Goal: Task Accomplishment & Management: Manage account settings

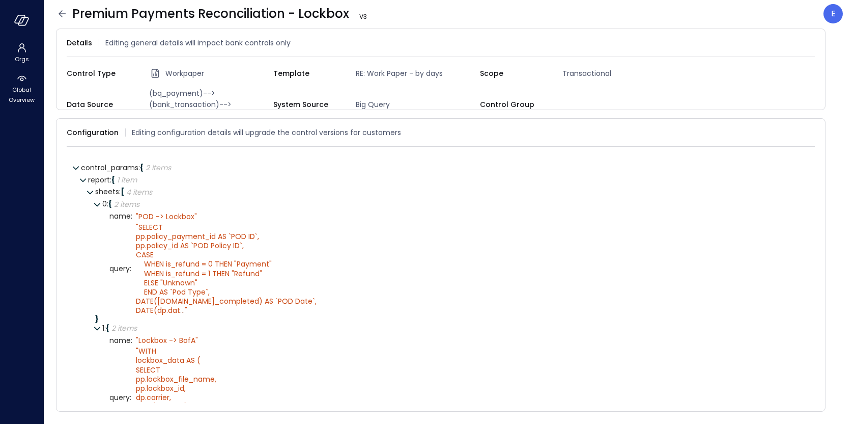
scroll to position [311, 0]
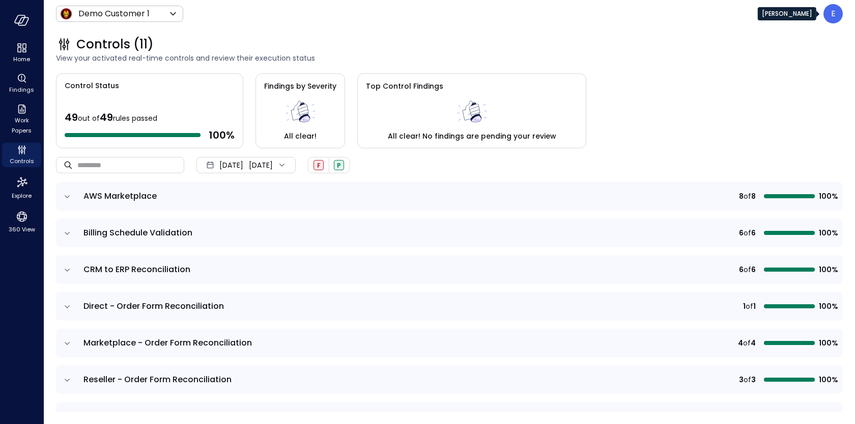
click at [832, 12] on p "E" at bounding box center [834, 14] width 5 height 12
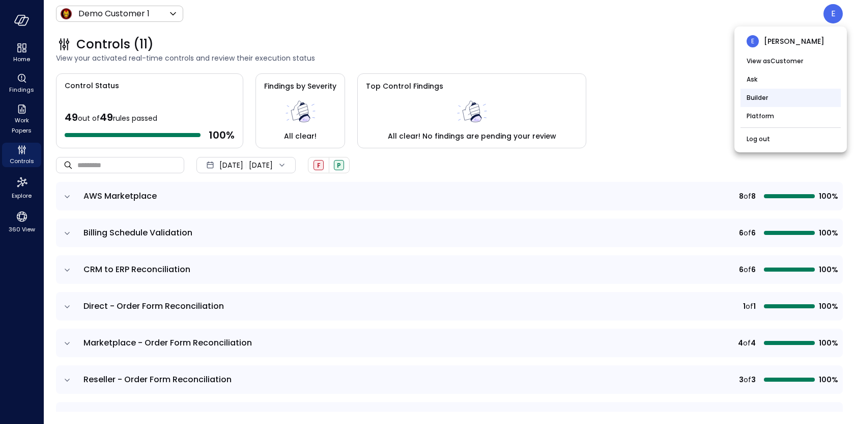
click at [747, 102] on li "Builder" at bounding box center [791, 98] width 100 height 18
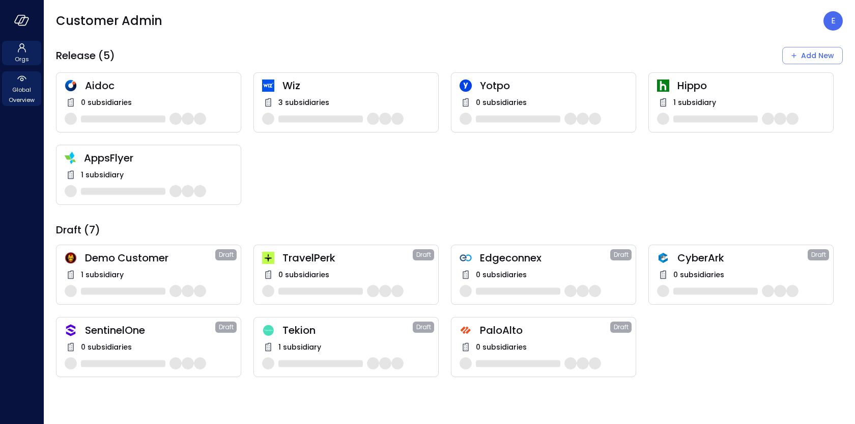
click at [31, 87] on span "Global Overview" at bounding box center [21, 95] width 31 height 20
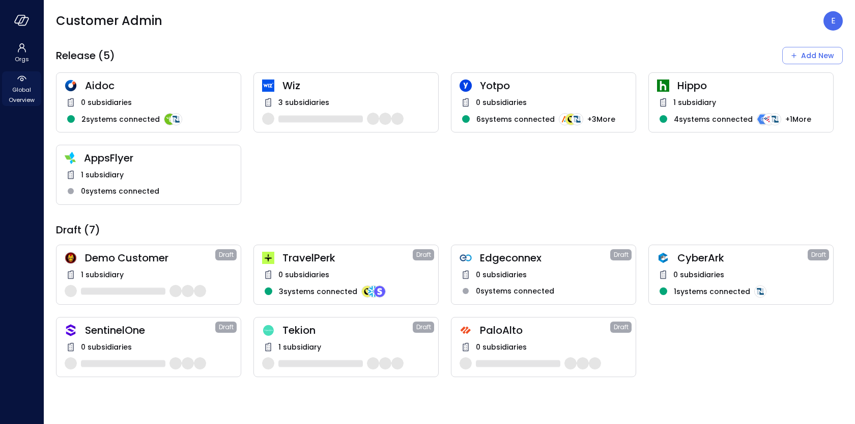
click at [27, 87] on span "Global Overview" at bounding box center [21, 95] width 31 height 20
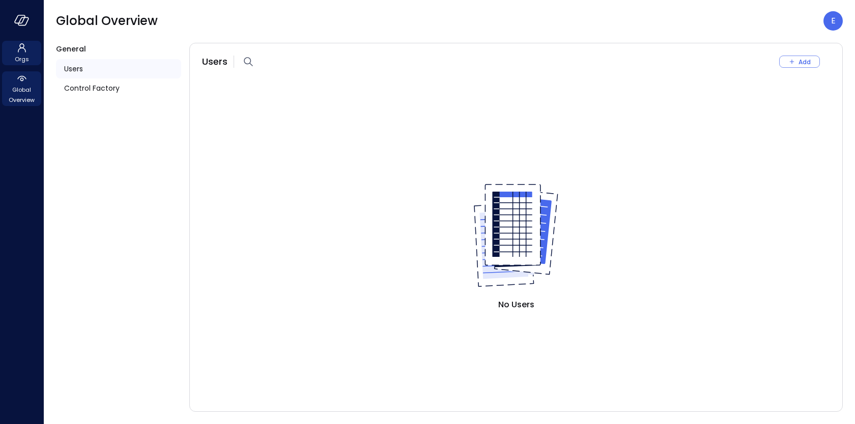
click at [22, 43] on icon at bounding box center [22, 48] width 12 height 12
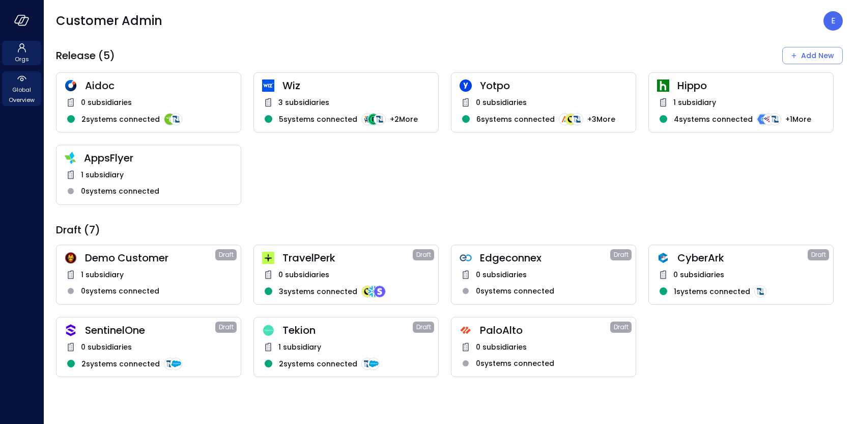
click at [11, 89] on span "Global Overview" at bounding box center [21, 95] width 31 height 20
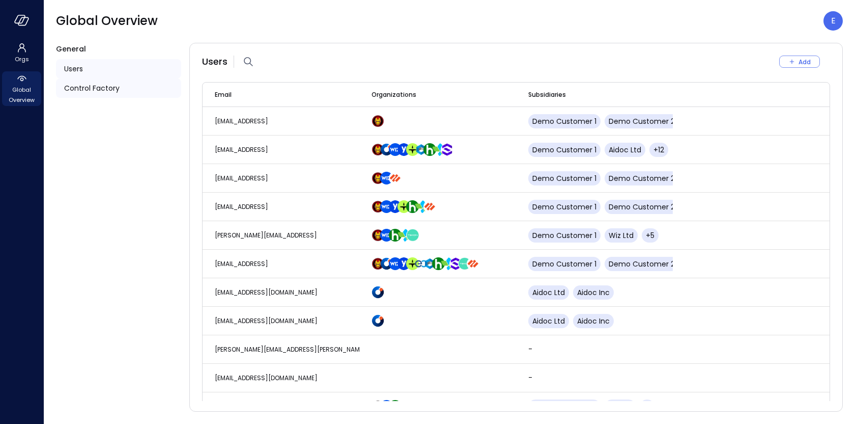
click at [85, 85] on span "Control Factory" at bounding box center [92, 87] width 56 height 11
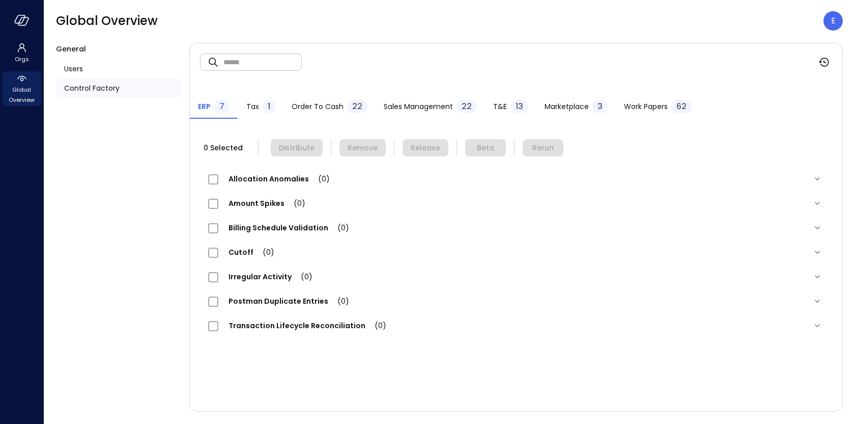
click at [634, 110] on span "Work Papers" at bounding box center [646, 106] width 44 height 11
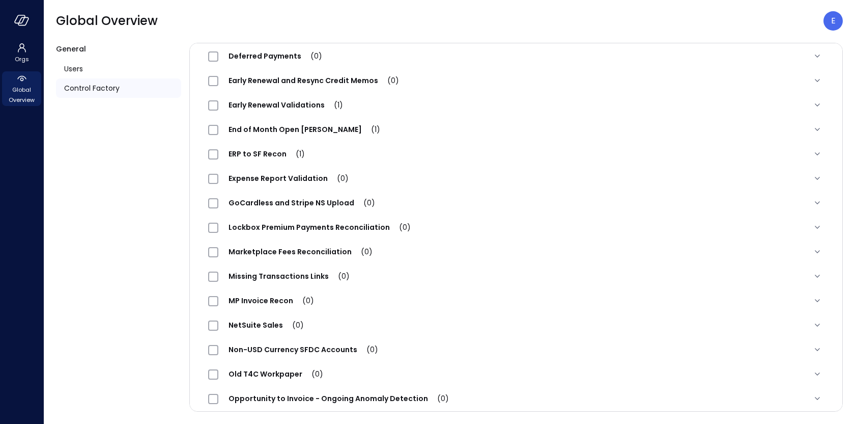
scroll to position [1002, 0]
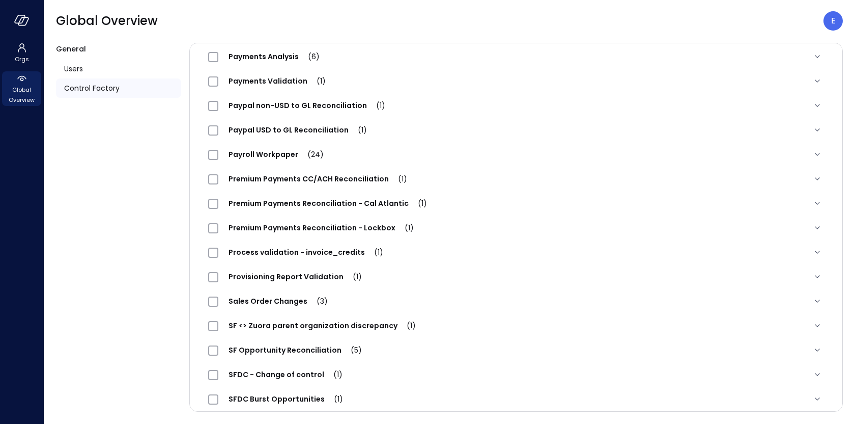
click at [293, 228] on span "Premium Payments Reconciliation - Lockbox (1)" at bounding box center [321, 228] width 206 height 10
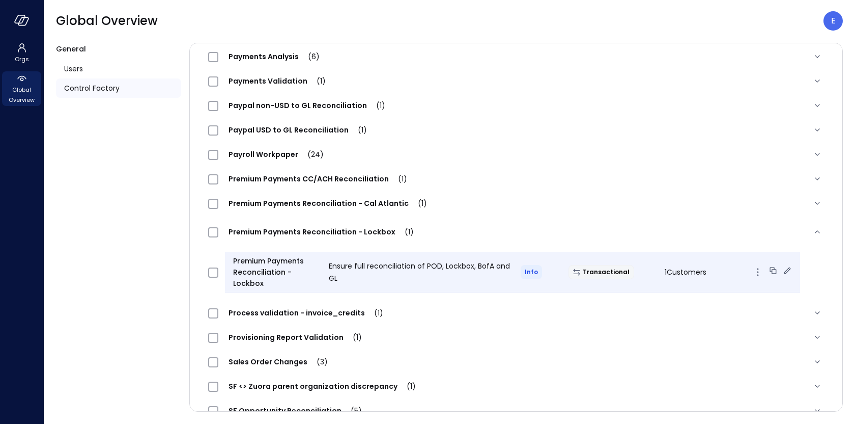
click at [783, 267] on icon at bounding box center [788, 270] width 10 height 10
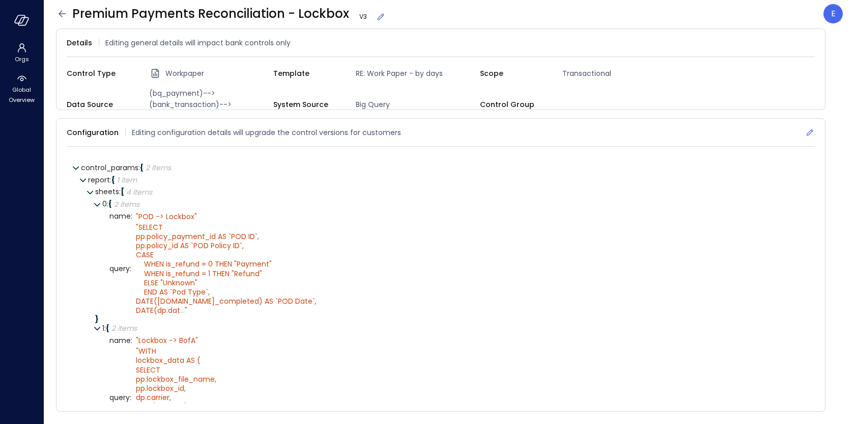
click at [809, 130] on icon at bounding box center [810, 132] width 10 height 10
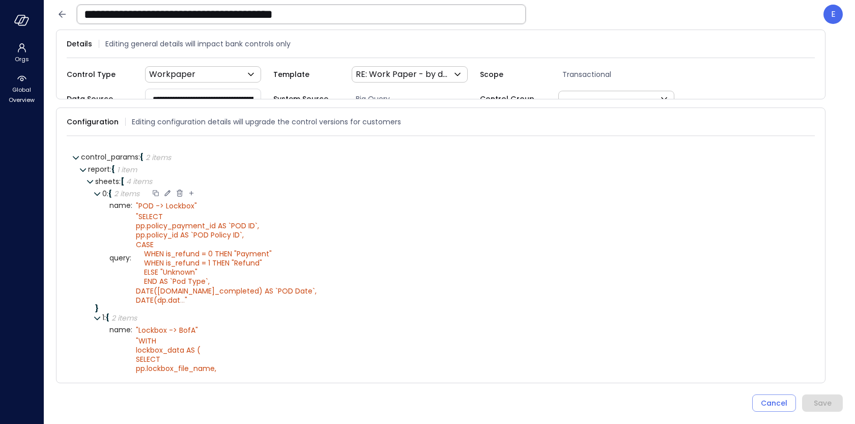
click at [155, 189] on div at bounding box center [155, 193] width 9 height 10
click at [206, 177] on icon at bounding box center [204, 180] width 9 height 9
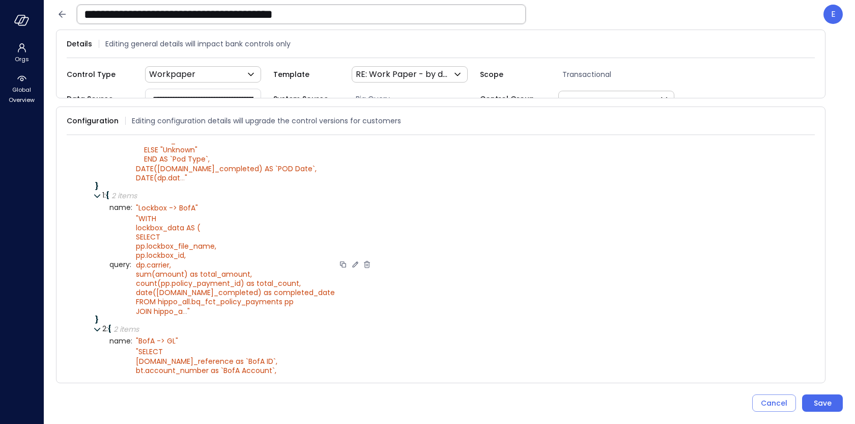
scroll to position [339, 0]
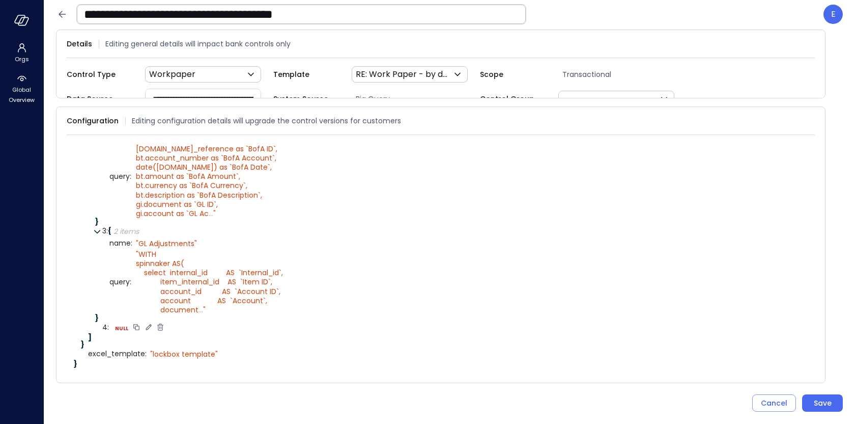
click at [148, 328] on icon at bounding box center [148, 326] width 9 height 9
select select "****"
click at [169, 329] on select "****** ****** ******* **** ****** *****" at bounding box center [178, 327] width 47 height 6
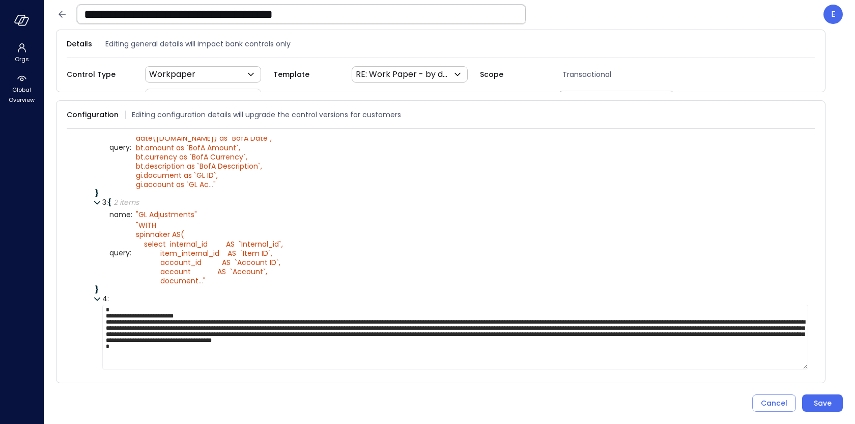
scroll to position [414, 0]
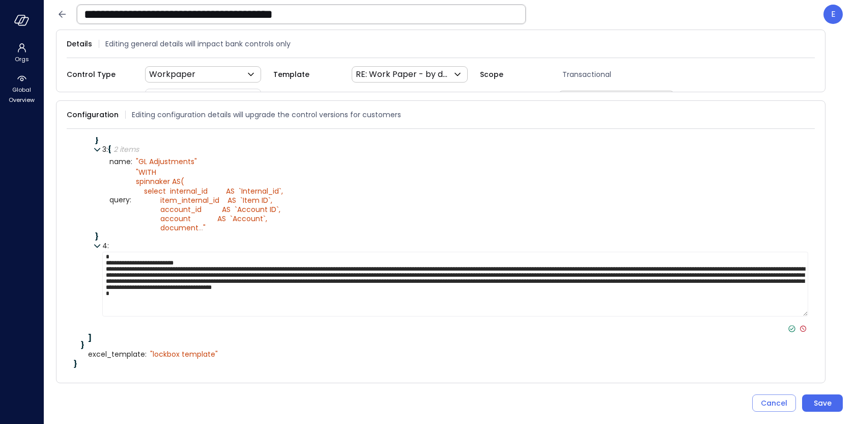
type textarea "**********"
click at [791, 325] on icon at bounding box center [792, 328] width 7 height 7
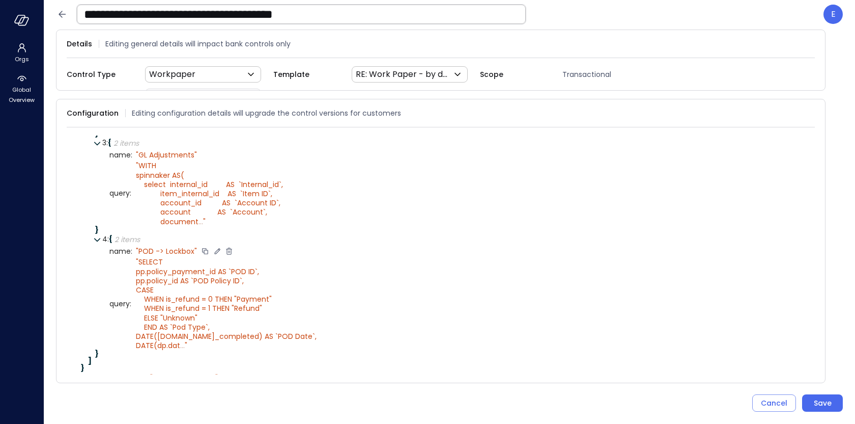
click at [215, 254] on icon at bounding box center [217, 251] width 6 height 6
paste textarea "**********"
type textarea "**********"
click at [219, 254] on icon at bounding box center [221, 250] width 7 height 7
click at [334, 306] on icon at bounding box center [337, 303] width 6 height 6
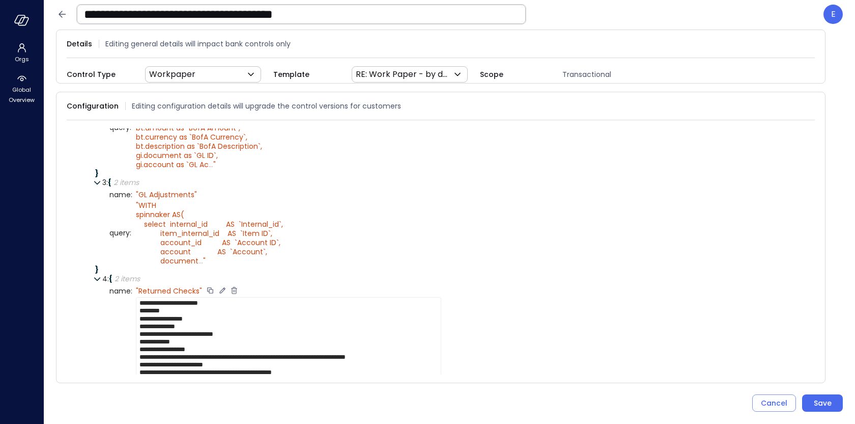
scroll to position [514, 0]
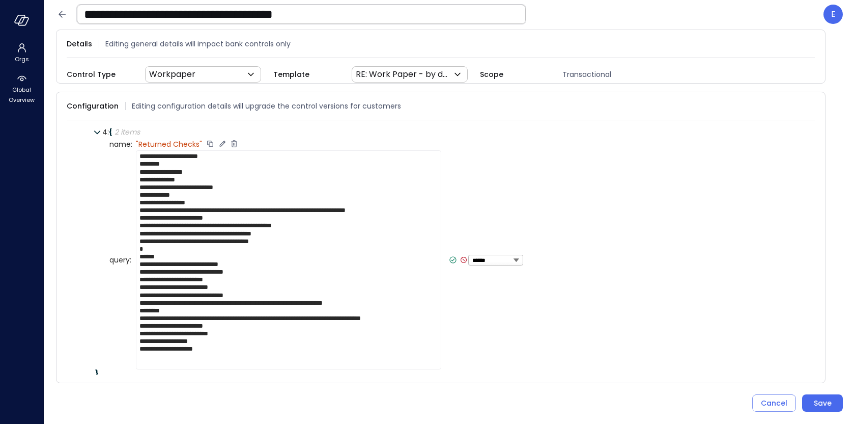
type textarea "**********"
click at [450, 264] on icon at bounding box center [453, 259] width 9 height 9
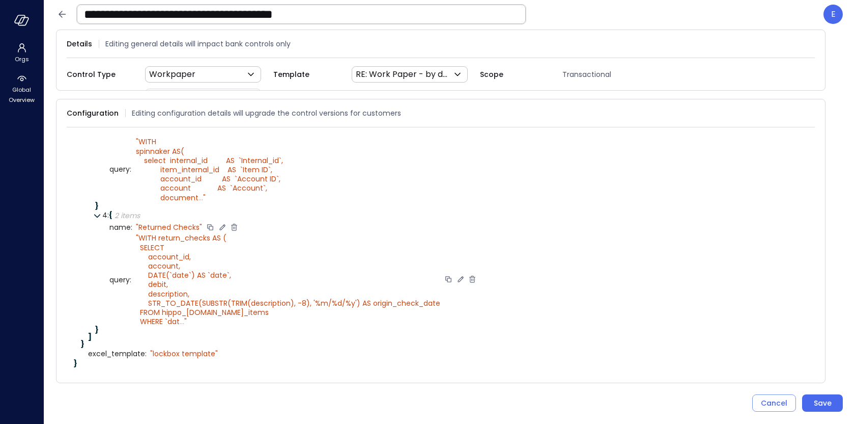
scroll to position [443, 0]
click at [828, 402] on div "Save" at bounding box center [823, 403] width 18 height 13
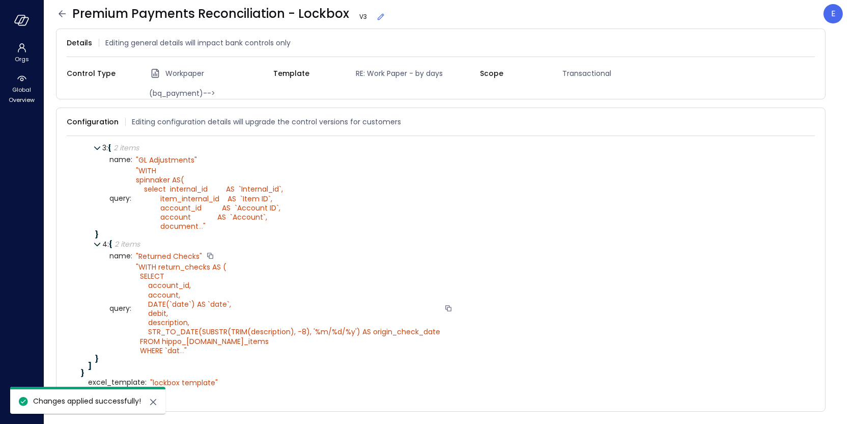
scroll to position [425, 0]
click at [66, 17] on icon at bounding box center [62, 14] width 12 height 12
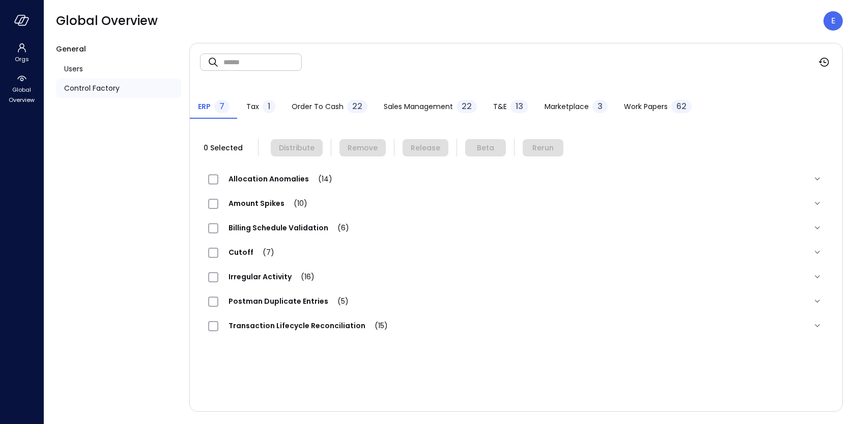
click at [643, 107] on span "Work Papers" at bounding box center [646, 106] width 44 height 11
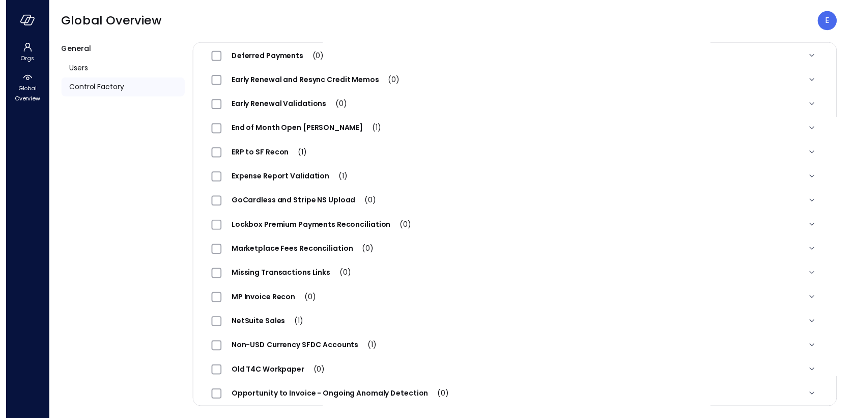
scroll to position [1002, 0]
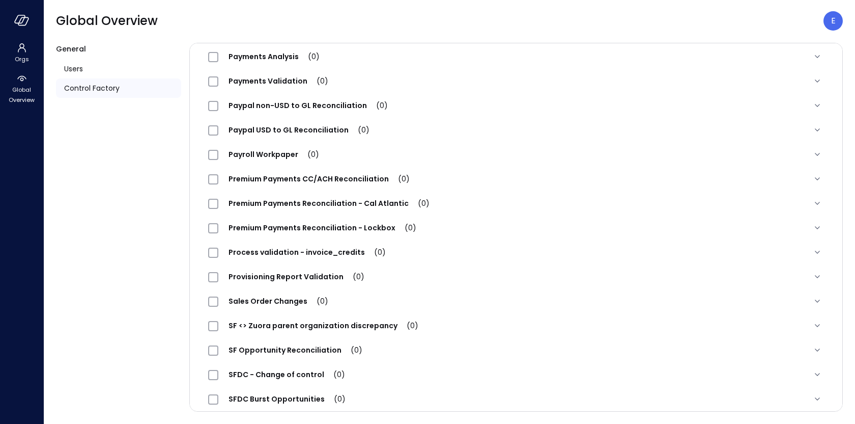
click at [273, 233] on div "Premium Payments Reconciliation - Lockbox (0)" at bounding box center [516, 227] width 632 height 24
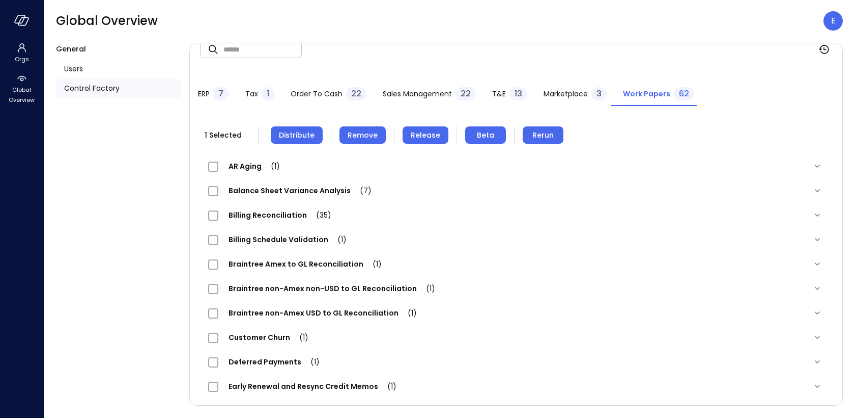
scroll to position [0, 0]
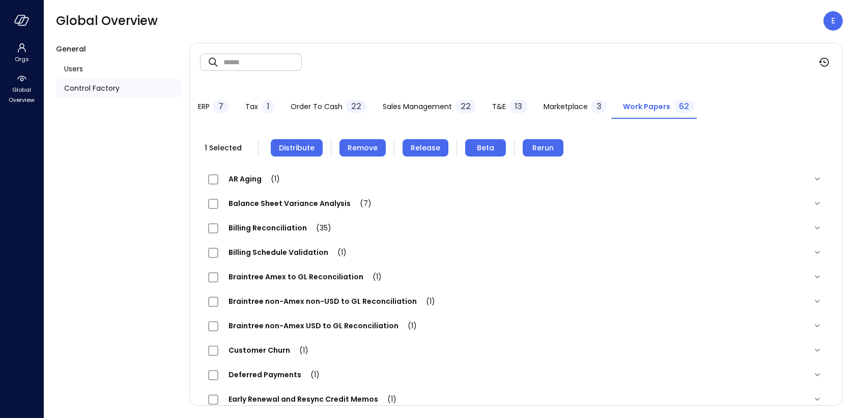
click at [360, 148] on span "Remove" at bounding box center [363, 147] width 30 height 11
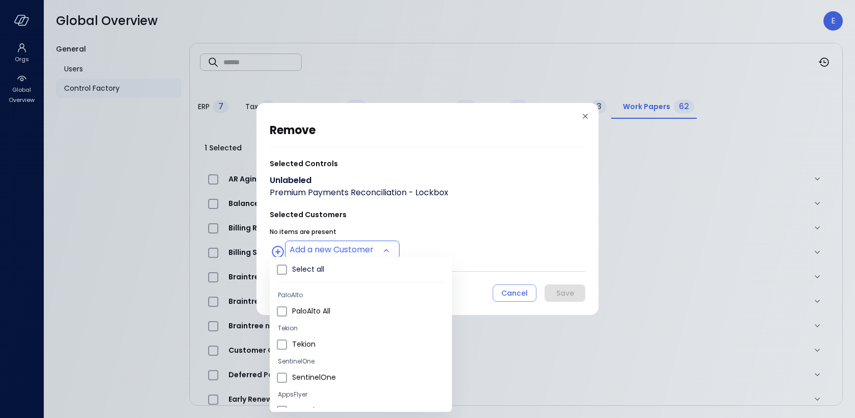
click at [301, 247] on body "Orgs Global Overview Global Overview E General Users Control Factory ​ ​ ERP 7 …" at bounding box center [427, 209] width 855 height 418
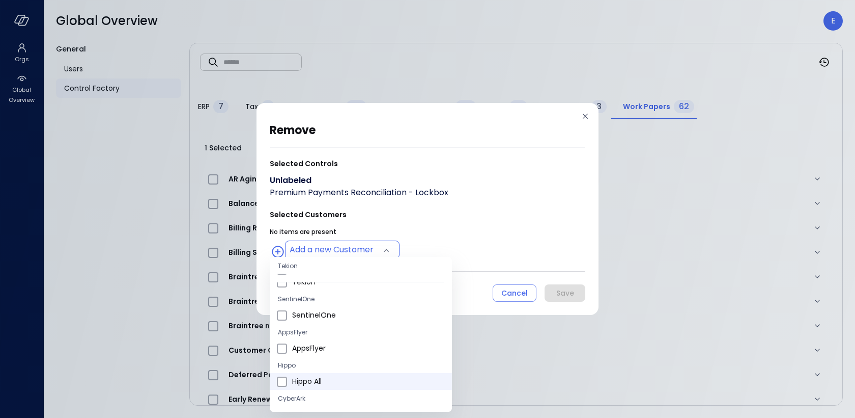
click at [307, 379] on span "Hippo All" at bounding box center [368, 381] width 152 height 11
type input "**********"
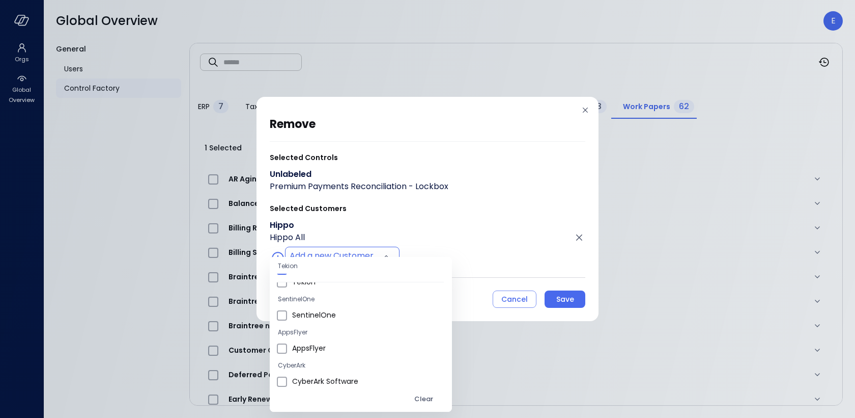
click at [451, 245] on div at bounding box center [427, 209] width 855 height 418
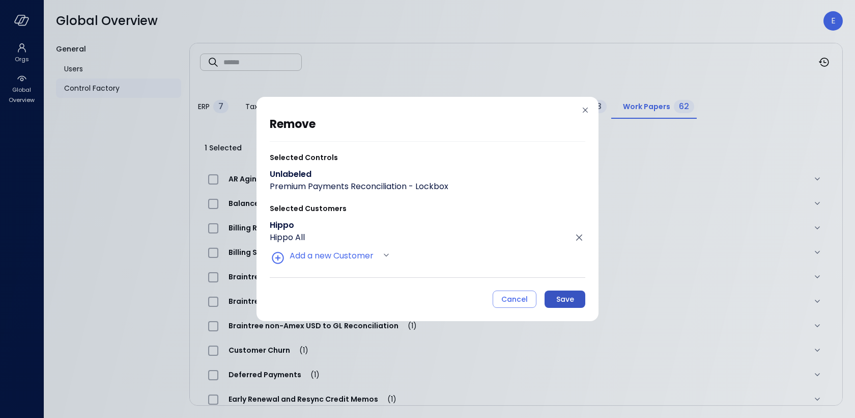
click at [560, 296] on div "Save" at bounding box center [566, 299] width 18 height 13
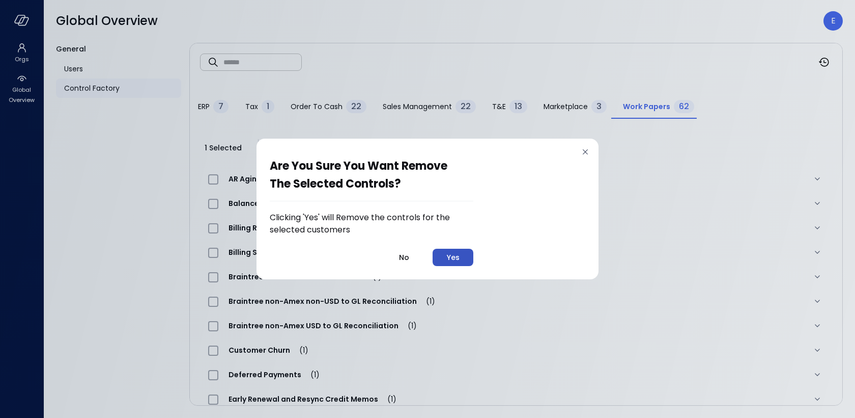
click at [447, 254] on button "Yes" at bounding box center [453, 256] width 41 height 17
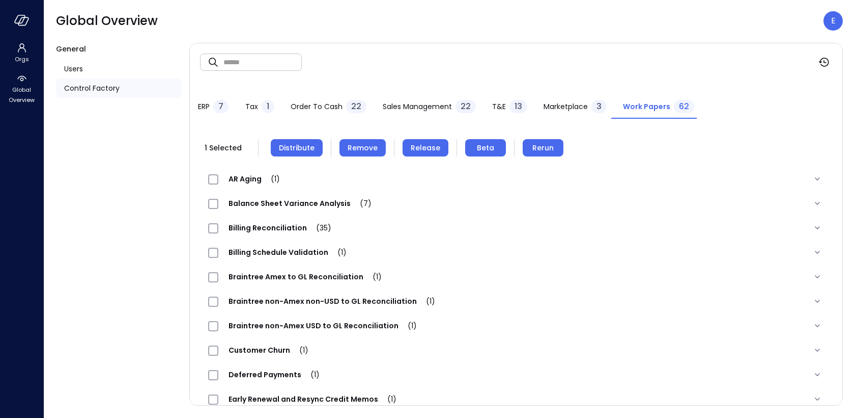
click at [349, 151] on span "Remove" at bounding box center [363, 147] width 30 height 11
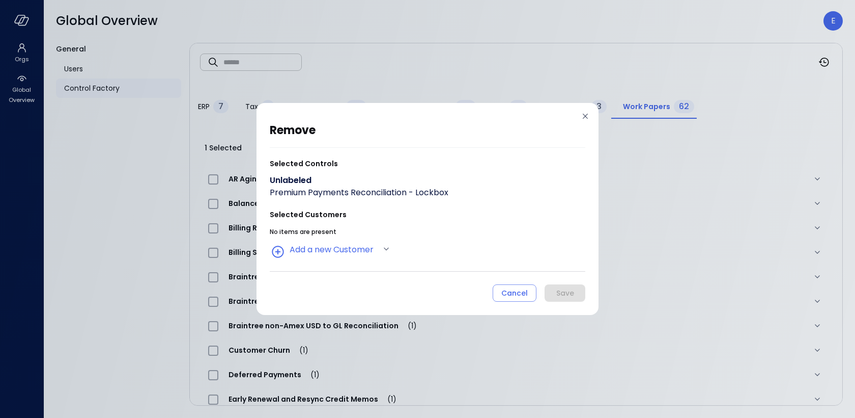
click at [290, 79] on div "remove Selected Controls Unlabeled Premium Payments Reconciliation - Lockbox Se…" at bounding box center [427, 209] width 855 height 418
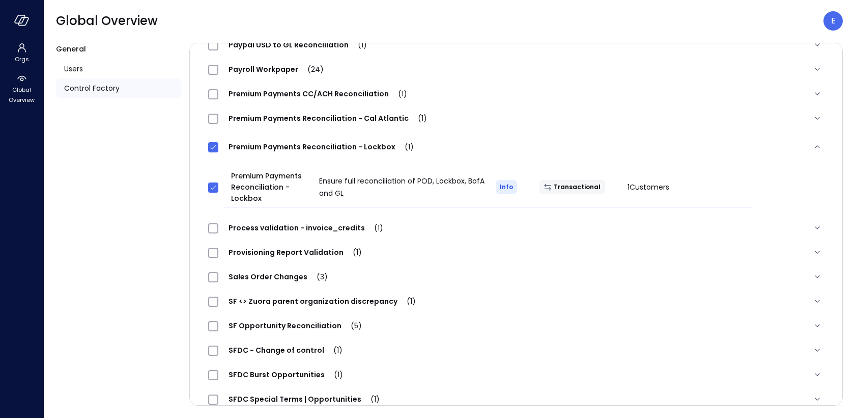
scroll to position [1089, 0]
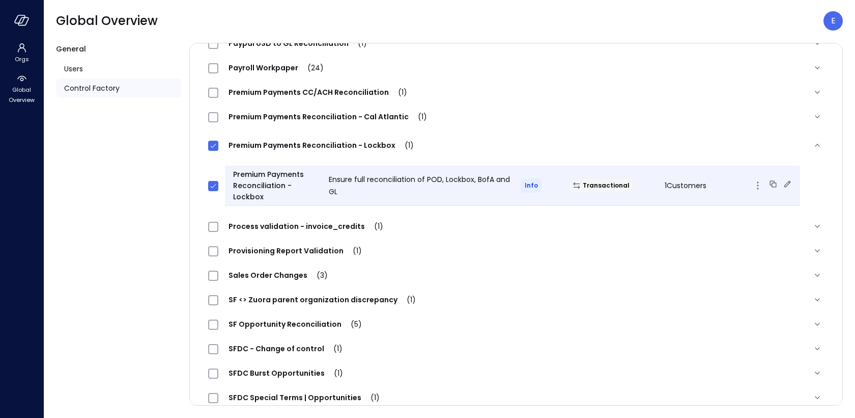
click at [783, 180] on icon at bounding box center [788, 184] width 10 height 10
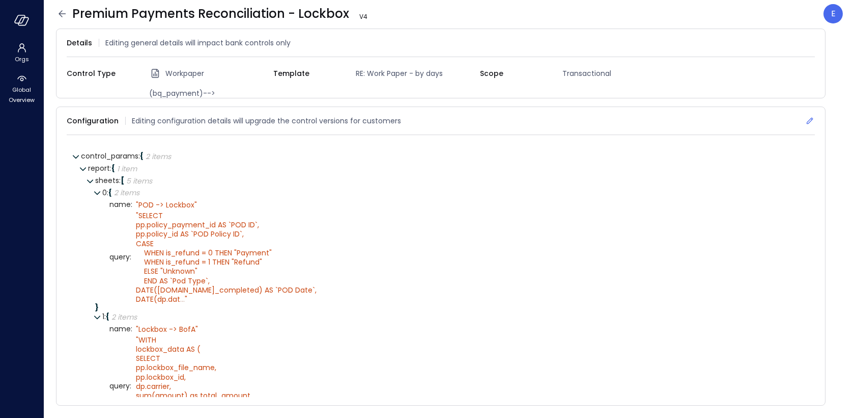
click at [810, 120] on icon at bounding box center [810, 121] width 10 height 10
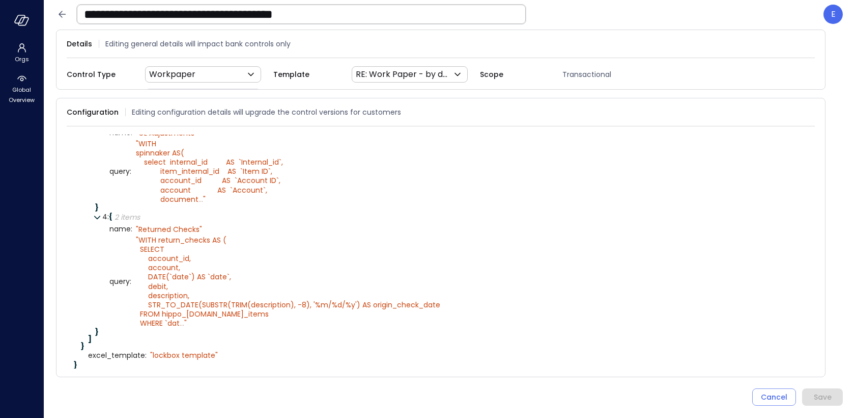
scroll to position [438, 0]
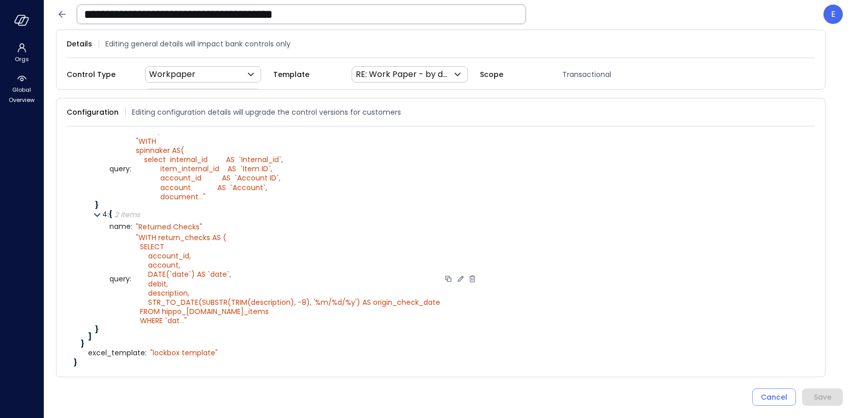
click at [458, 281] on icon at bounding box center [461, 278] width 6 height 6
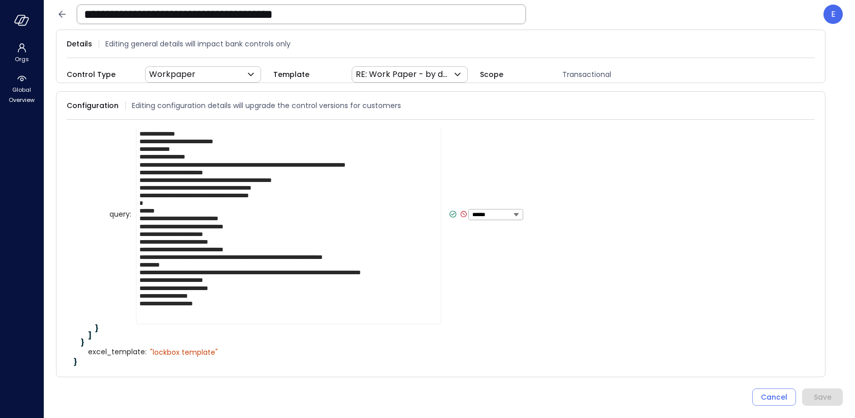
scroll to position [561, 0]
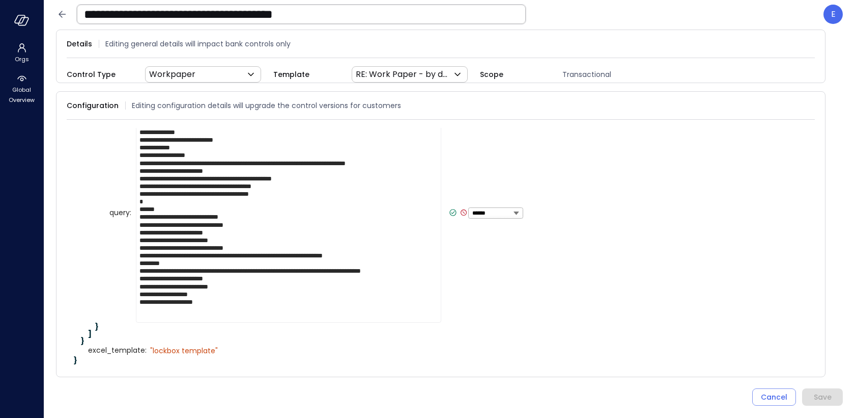
drag, startPoint x: 215, startPoint y: 185, endPoint x: 251, endPoint y: 182, distance: 36.2
click at [251, 182] on textarea "**********" at bounding box center [289, 212] width 306 height 219
type textarea "**********"
click at [450, 217] on icon at bounding box center [453, 212] width 9 height 9
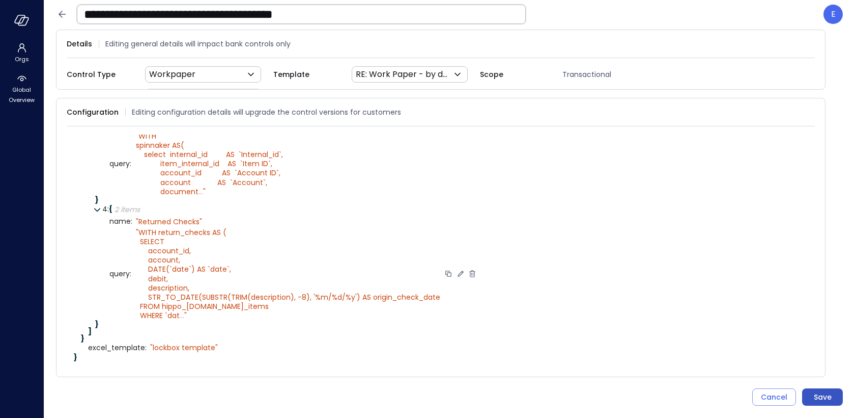
click at [826, 393] on div "Save" at bounding box center [823, 397] width 18 height 13
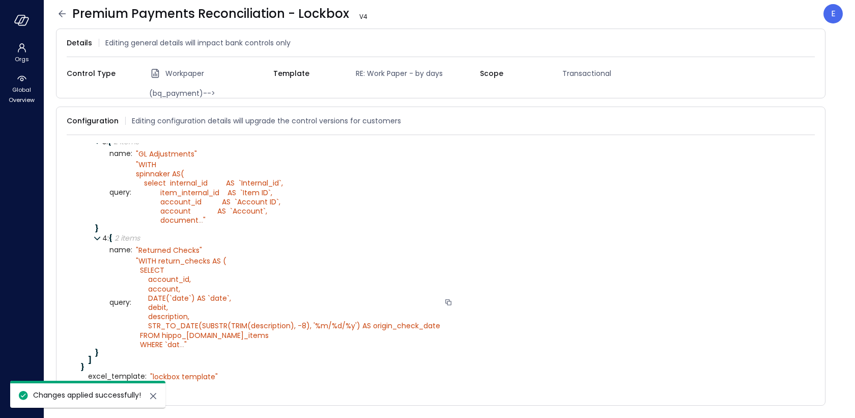
scroll to position [430, 0]
click at [60, 10] on icon at bounding box center [62, 14] width 12 height 12
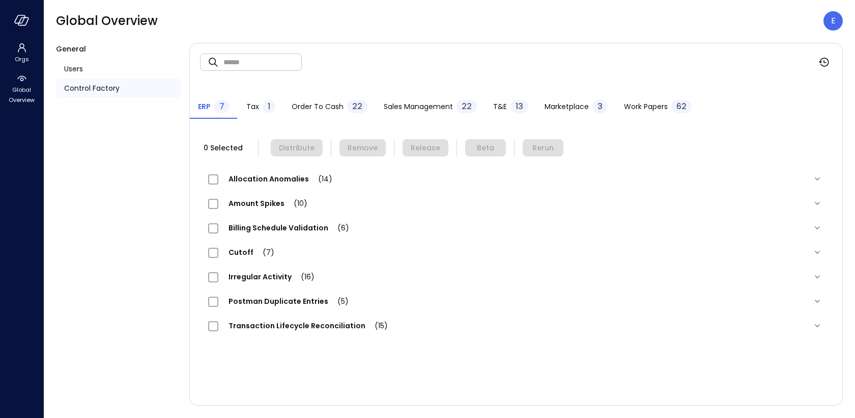
click at [626, 107] on span "Work Papers" at bounding box center [646, 106] width 44 height 11
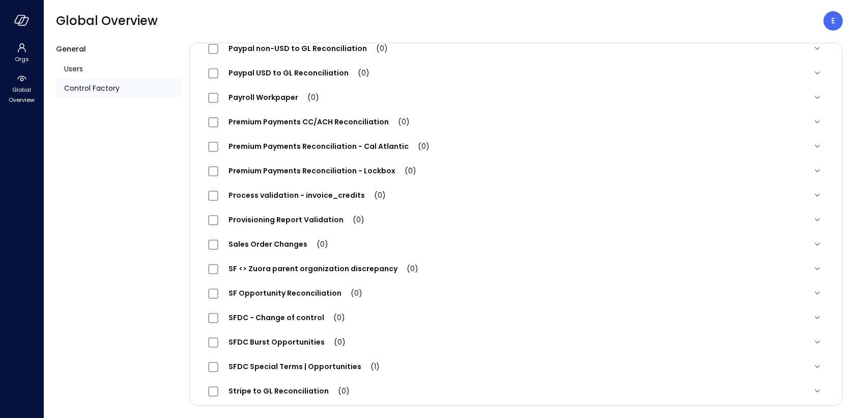
scroll to position [1058, 0]
click at [343, 171] on span "Premium Payments Reconciliation - Lockbox (0)" at bounding box center [322, 172] width 208 height 10
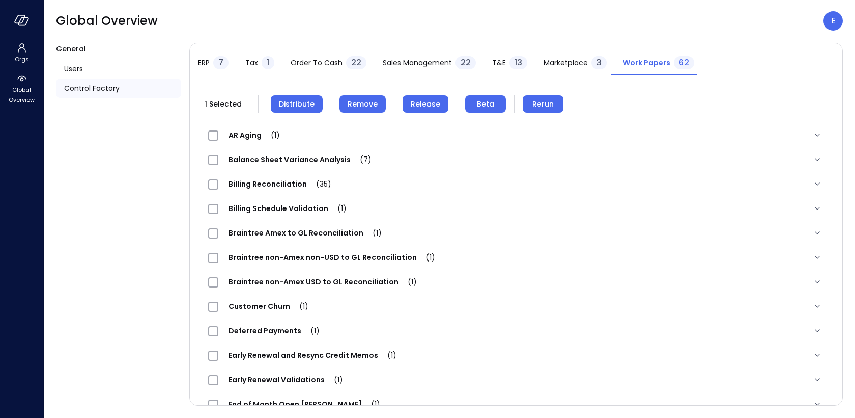
scroll to position [0, 0]
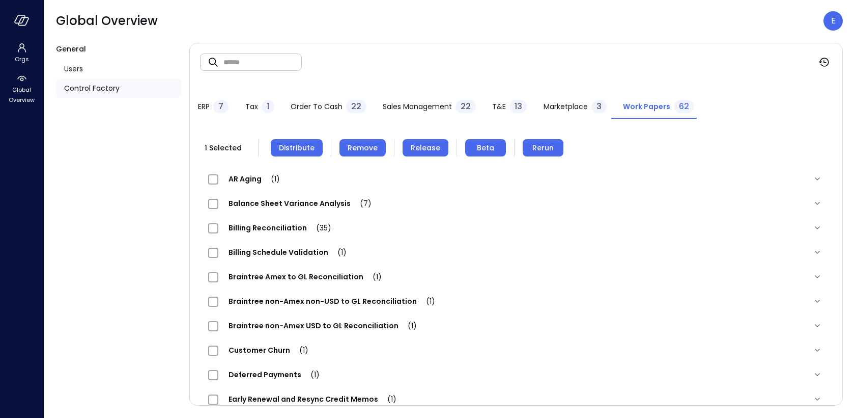
click at [307, 146] on span "Distribute" at bounding box center [297, 147] width 36 height 11
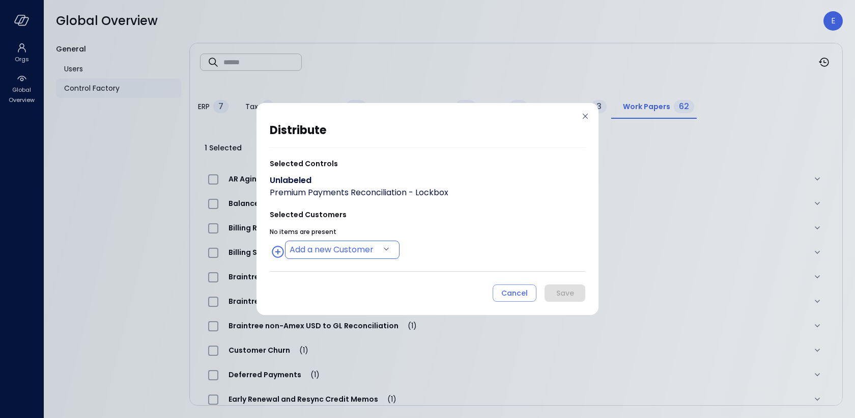
click at [338, 243] on body "Orgs Global Overview Global Overview E General Users Control Factory ​ ​ ERP 7 …" at bounding box center [427, 209] width 855 height 418
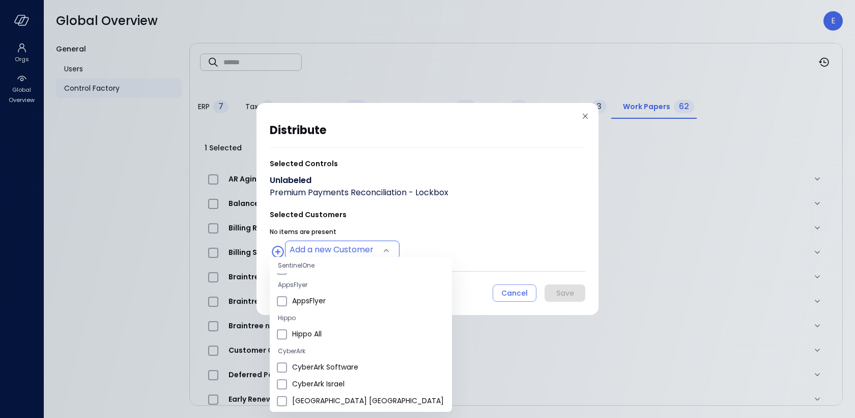
scroll to position [111, 0]
click at [326, 324] on li "Hippo All" at bounding box center [361, 332] width 182 height 17
type input "**********"
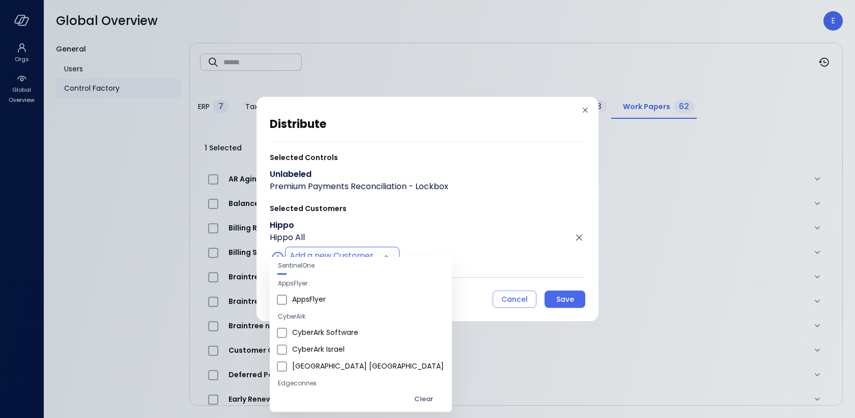
click at [449, 279] on div at bounding box center [427, 209] width 855 height 418
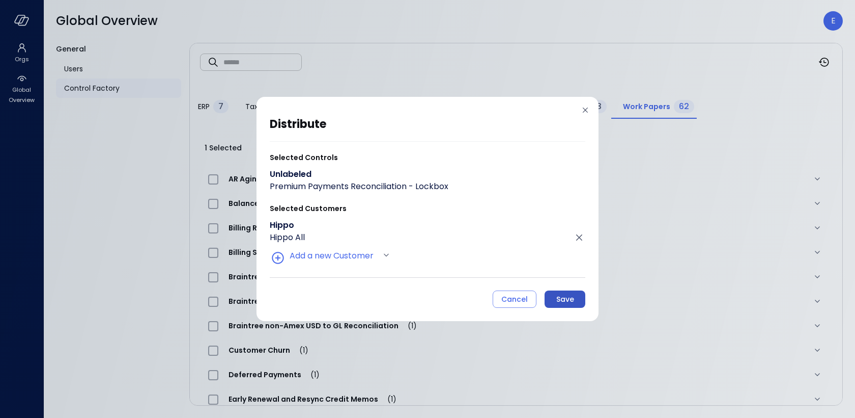
click at [563, 295] on div "Save" at bounding box center [566, 299] width 18 height 13
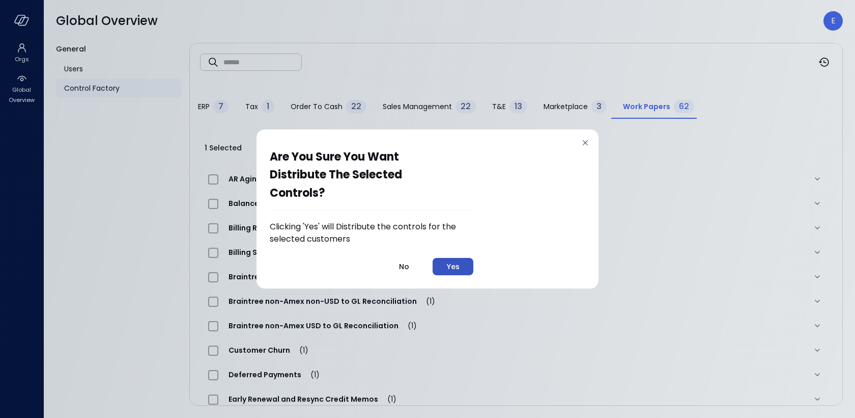
click at [457, 267] on div "Yes" at bounding box center [453, 266] width 13 height 13
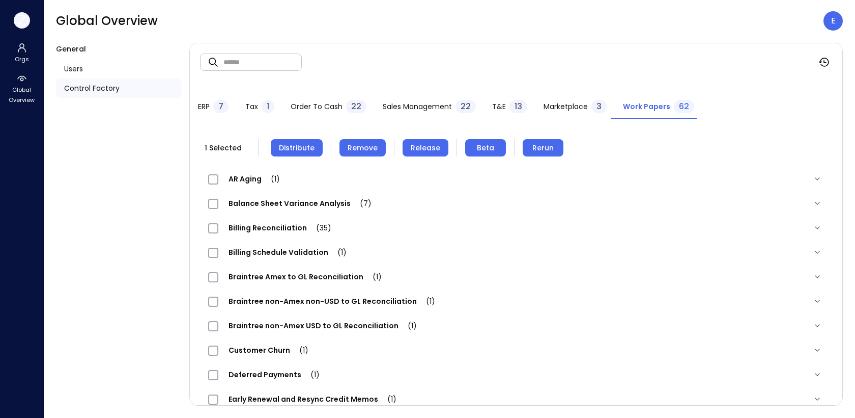
click at [23, 19] on icon "button" at bounding box center [20, 19] width 10 height 8
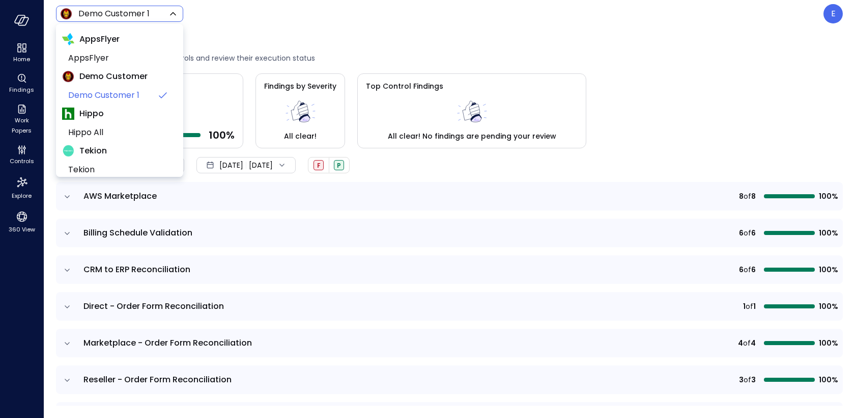
click at [94, 15] on body "Home Findings Work Papers Controls Explore 360 View Demo Customer 1 ***** ​ E C…" at bounding box center [427, 209] width 855 height 418
click at [93, 134] on span "Hippo All" at bounding box center [118, 132] width 101 height 12
type input "*******"
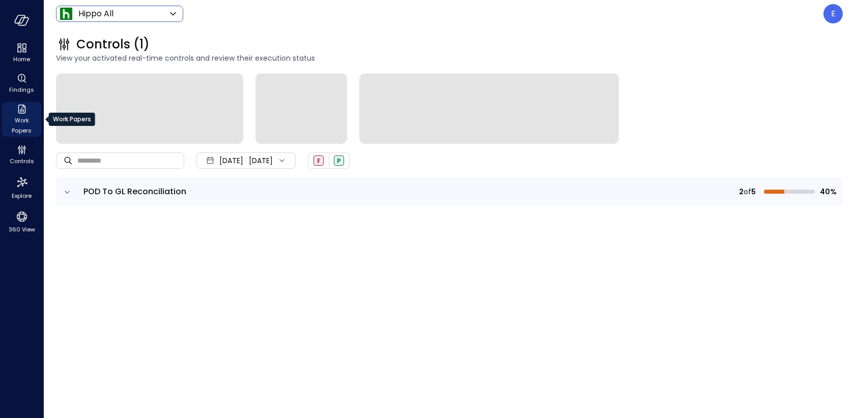
click at [24, 109] on icon "Work Papers" at bounding box center [22, 109] width 12 height 12
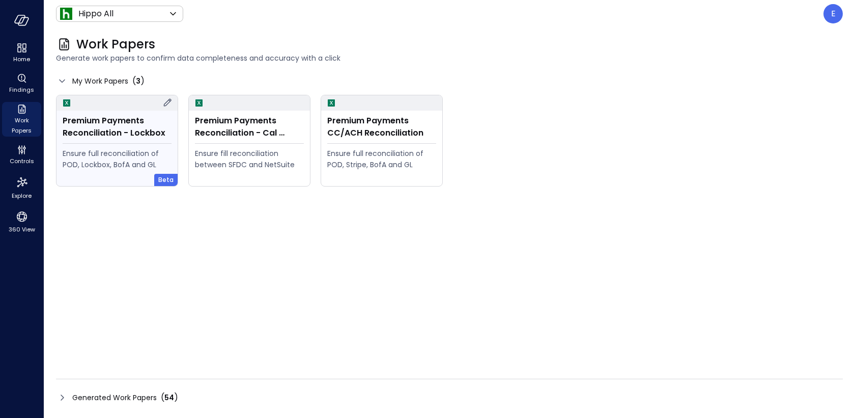
click at [125, 129] on div "Premium Payments Reconciliation - Lockbox" at bounding box center [117, 127] width 109 height 24
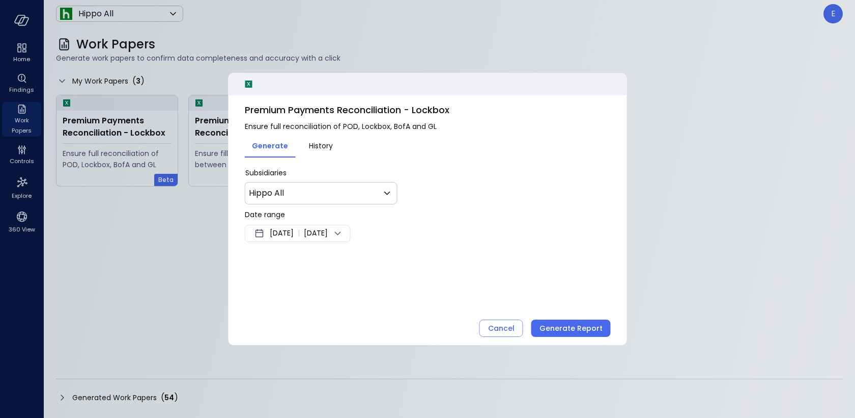
click at [278, 234] on span "Sep 17, 2025" at bounding box center [282, 233] width 24 height 12
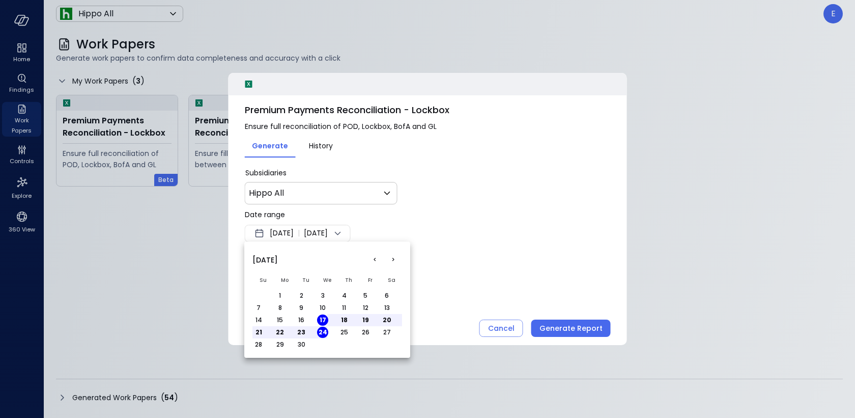
click at [376, 261] on button "<" at bounding box center [375, 260] width 18 height 18
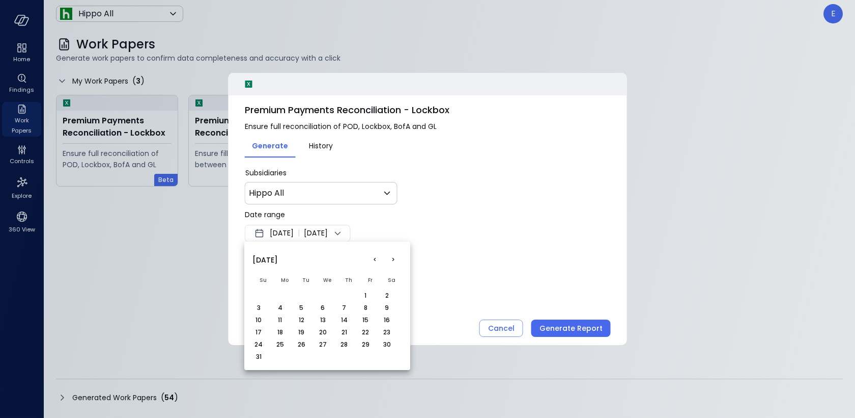
click at [366, 294] on button "1" at bounding box center [365, 295] width 11 height 11
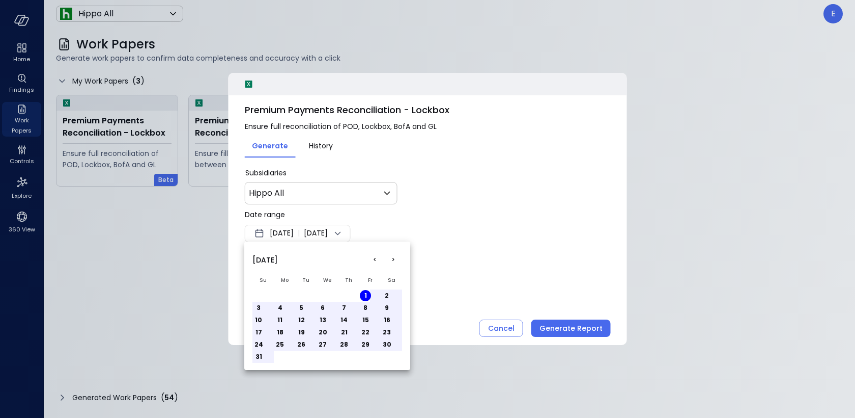
click at [265, 351] on td "31" at bounding box center [263, 356] width 21 height 12
click at [260, 356] on button "31" at bounding box center [258, 356] width 11 height 11
click at [528, 245] on div at bounding box center [427, 209] width 855 height 418
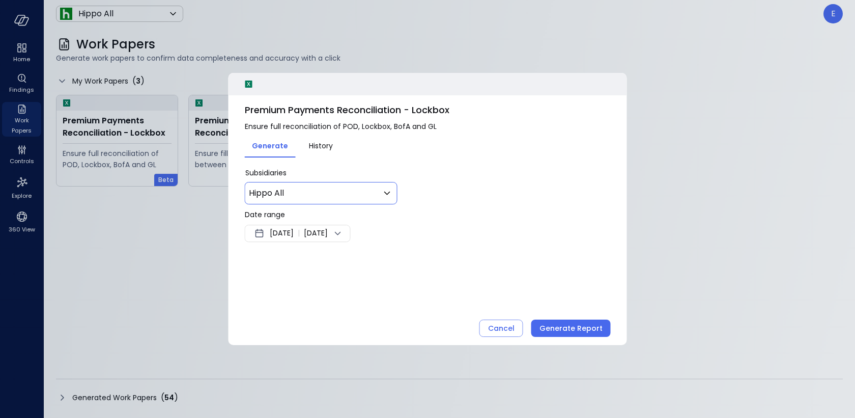
click at [326, 194] on body "Home Findings Work Papers Controls Explore 360 View Hippo All ******* ​ E Work …" at bounding box center [427, 209] width 855 height 418
click at [326, 194] on div at bounding box center [427, 209] width 855 height 418
click at [556, 322] on div "Generate Report" at bounding box center [571, 328] width 63 height 13
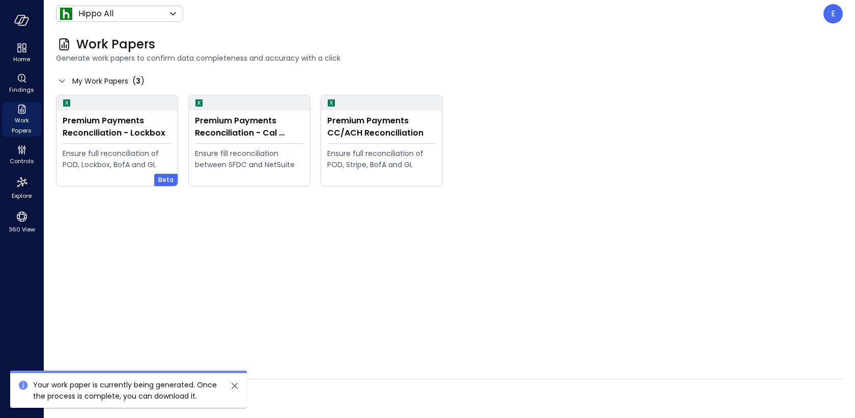
click at [339, 396] on div "Generated Work Papers ( 54 )" at bounding box center [449, 397] width 787 height 16
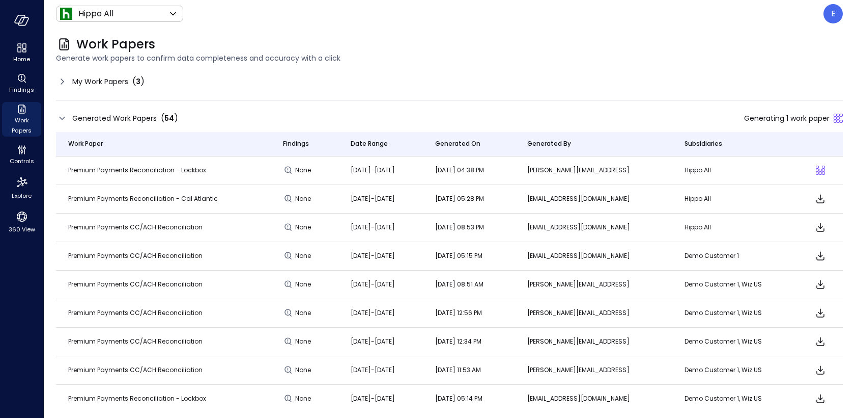
click at [705, 254] on p "Demo Customer 1" at bounding box center [735, 256] width 101 height 10
click at [705, 255] on p "Demo Customer 1" at bounding box center [735, 256] width 101 height 10
click at [830, 16] on div "E" at bounding box center [833, 13] width 19 height 19
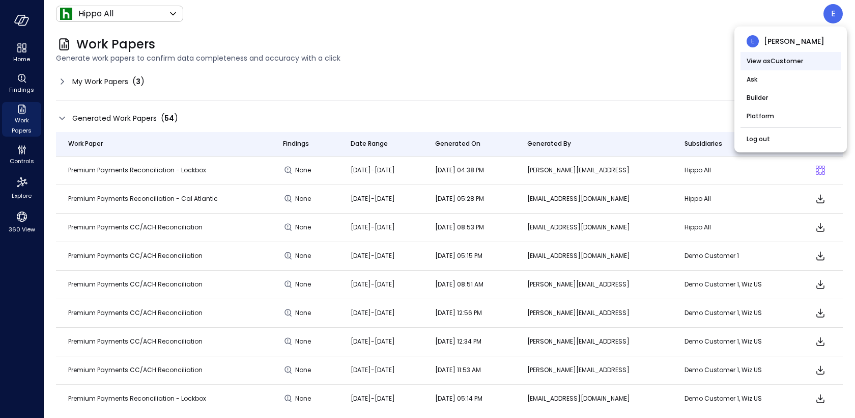
click at [805, 61] on li "View as Customer" at bounding box center [791, 61] width 100 height 18
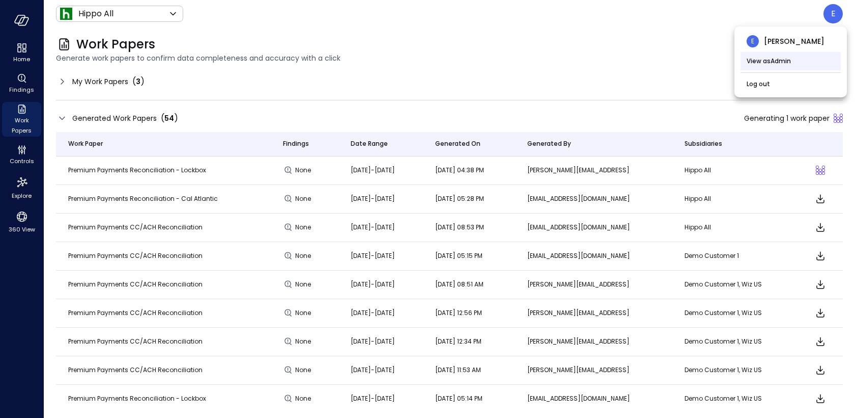
click at [805, 62] on li "View as Admin" at bounding box center [791, 61] width 100 height 18
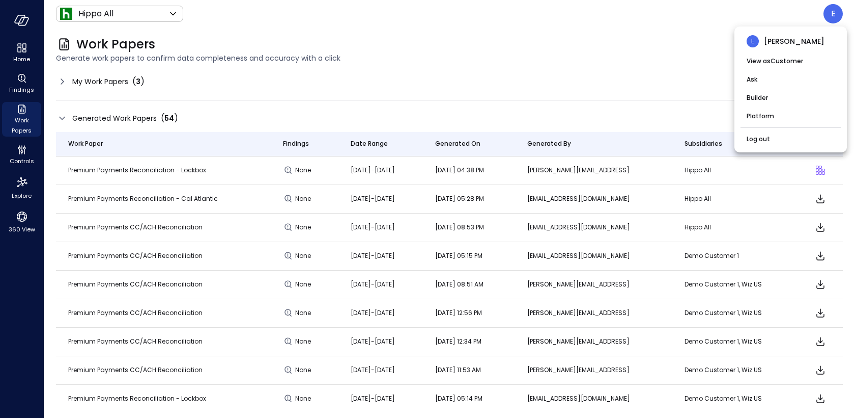
click at [632, 87] on div at bounding box center [427, 209] width 855 height 418
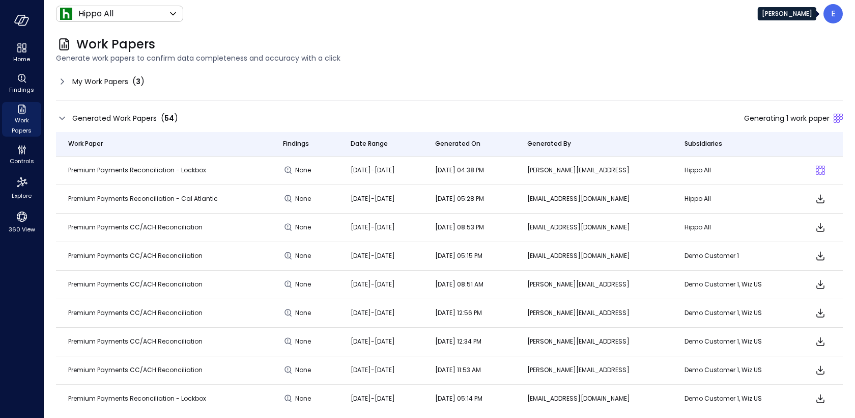
click at [834, 15] on p "E" at bounding box center [834, 14] width 5 height 12
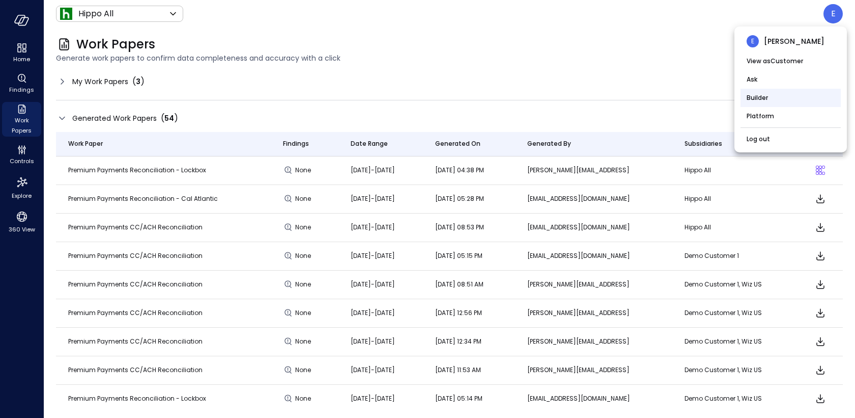
click at [781, 98] on li "Builder" at bounding box center [791, 98] width 100 height 18
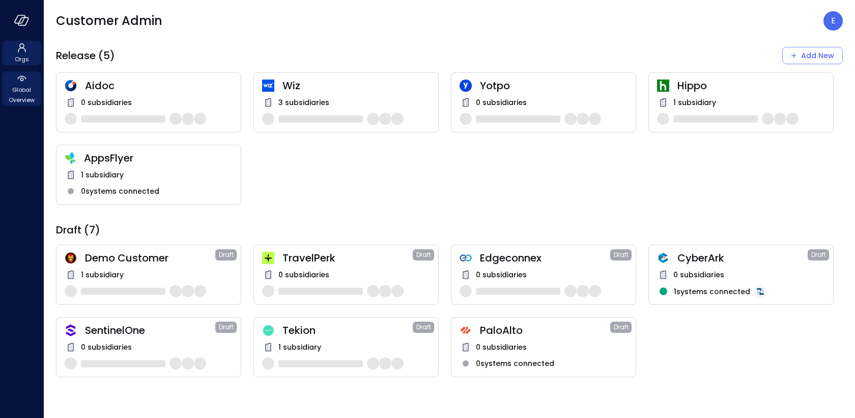
click at [21, 92] on span "Global Overview" at bounding box center [21, 95] width 31 height 20
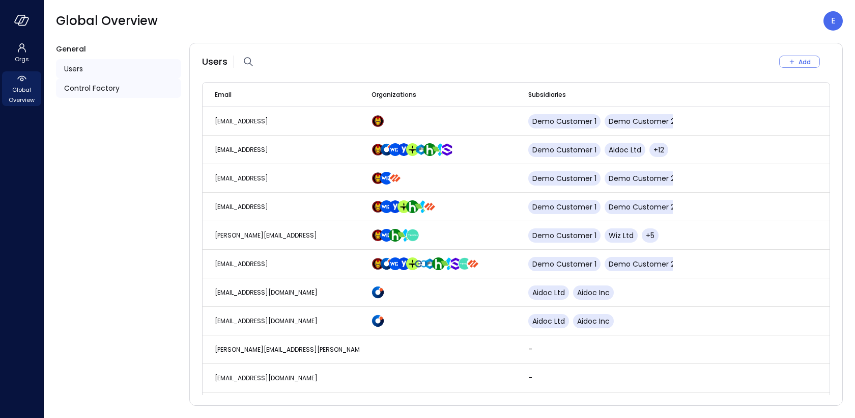
click at [103, 89] on span "Control Factory" at bounding box center [92, 87] width 56 height 11
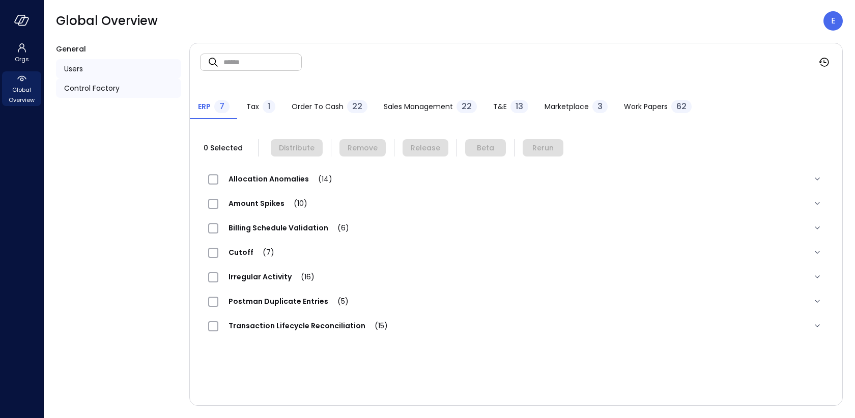
click at [77, 68] on span "Users" at bounding box center [73, 68] width 19 height 11
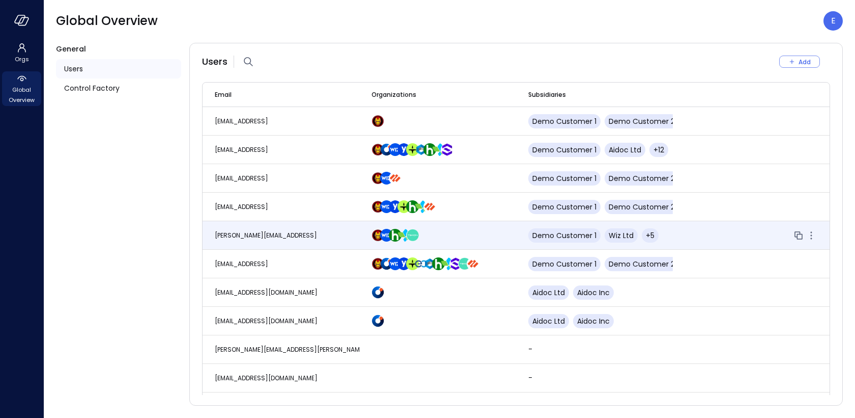
click at [250, 238] on span "[PERSON_NAME][EMAIL_ADDRESS]" at bounding box center [266, 235] width 102 height 9
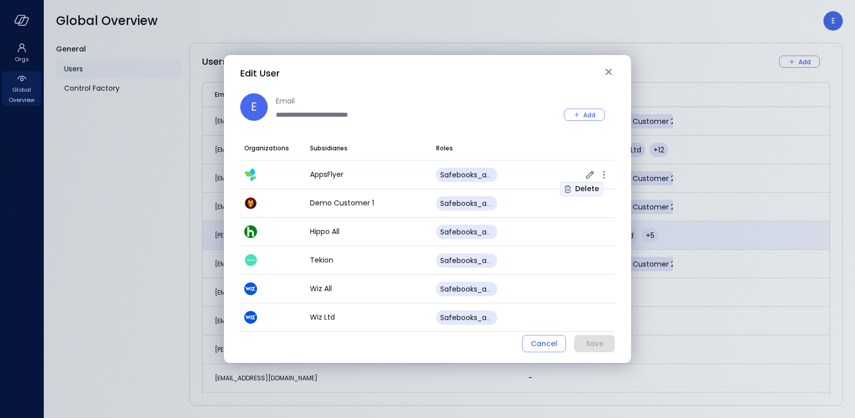
click at [592, 187] on div "Delete" at bounding box center [587, 188] width 24 height 13
click at [590, 189] on div "Delete" at bounding box center [587, 188] width 24 height 13
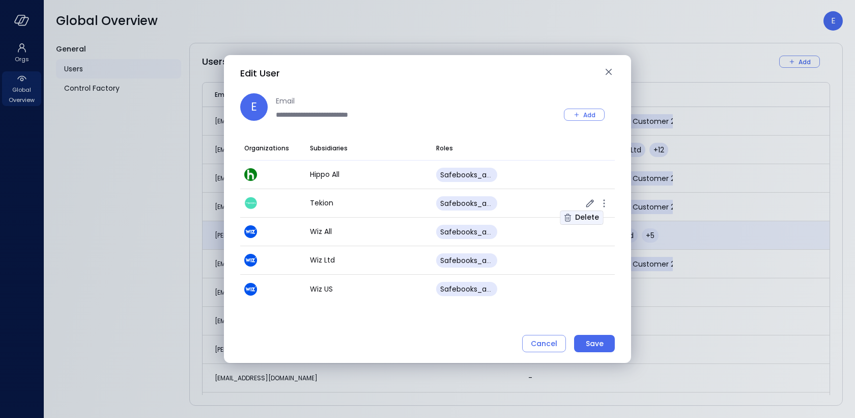
click at [594, 215] on div "Delete" at bounding box center [587, 217] width 24 height 13
click at [591, 217] on div "Delete" at bounding box center [587, 217] width 24 height 13
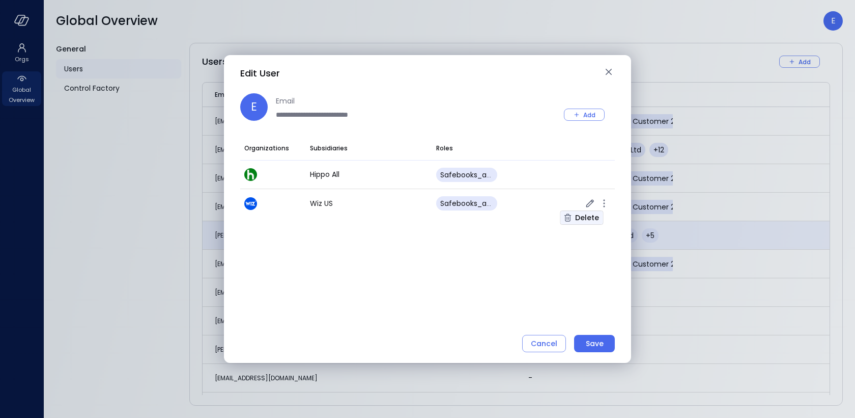
click at [591, 217] on div "Delete" at bounding box center [587, 217] width 24 height 13
click at [591, 340] on div "Save" at bounding box center [595, 343] width 18 height 13
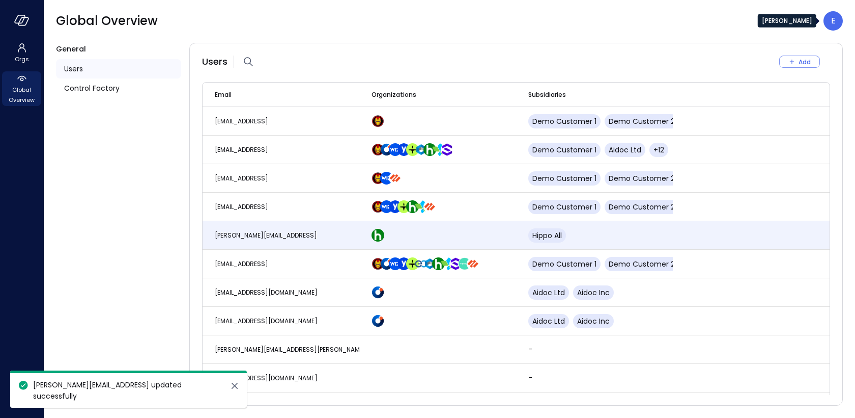
click at [838, 18] on div "E" at bounding box center [833, 20] width 19 height 19
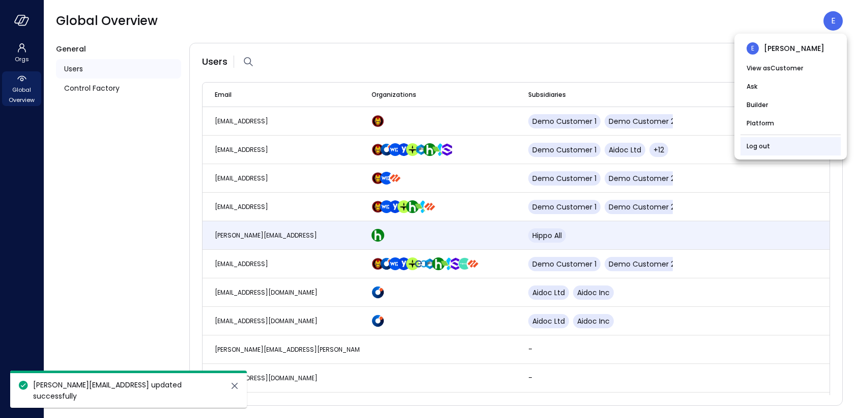
click at [768, 145] on link "Log out" at bounding box center [758, 146] width 23 height 10
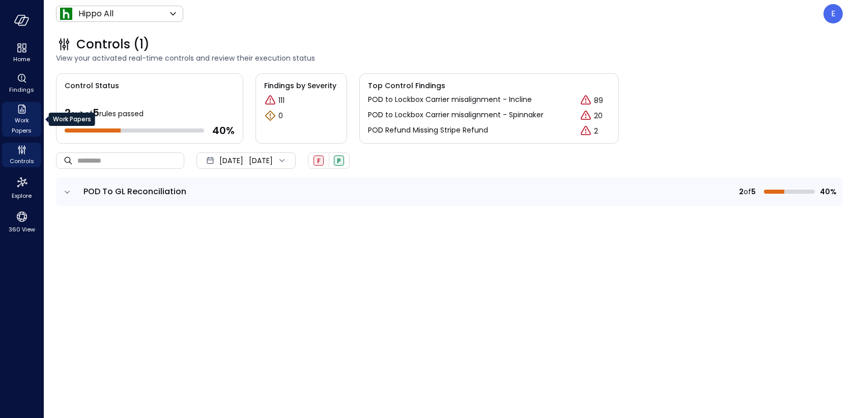
click at [21, 123] on span "Work Papers" at bounding box center [21, 125] width 31 height 20
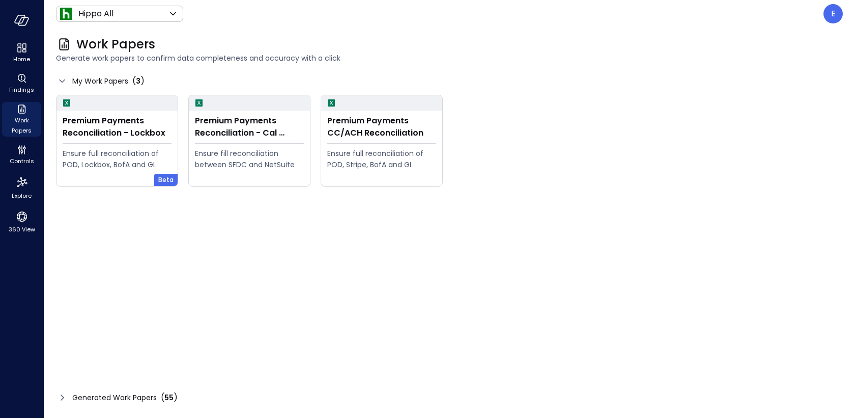
click at [94, 396] on span "Generated Work Papers" at bounding box center [114, 397] width 85 height 11
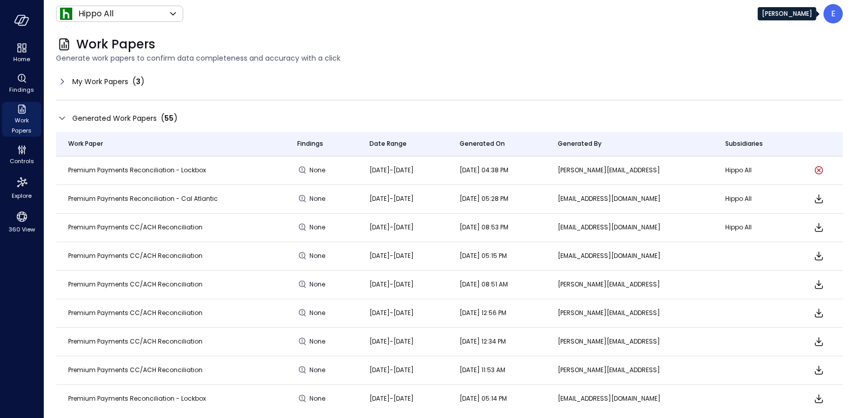
click at [841, 21] on div "E" at bounding box center [833, 13] width 19 height 19
click at [835, 9] on p "E" at bounding box center [834, 14] width 5 height 12
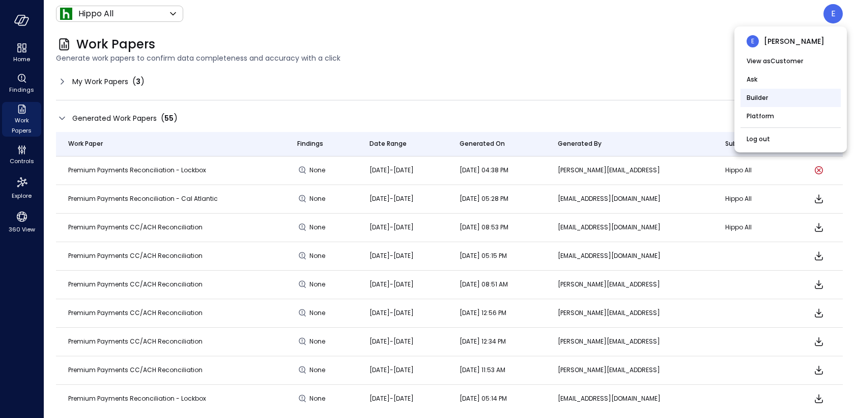
click at [754, 99] on li "Builder" at bounding box center [791, 98] width 100 height 18
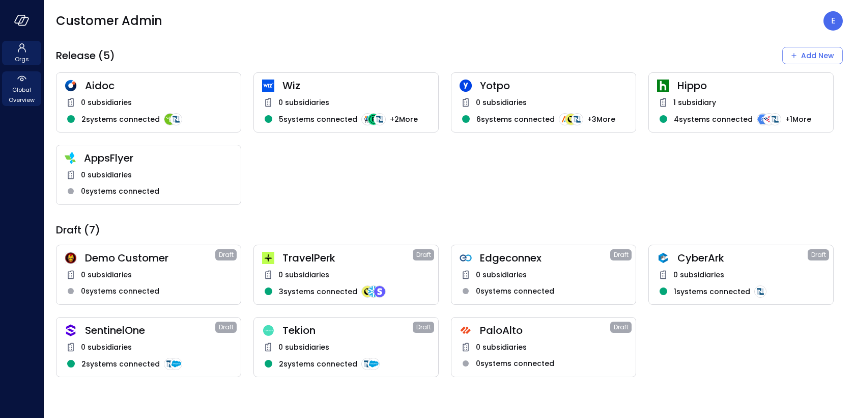
click at [16, 102] on span "Global Overview" at bounding box center [21, 95] width 31 height 20
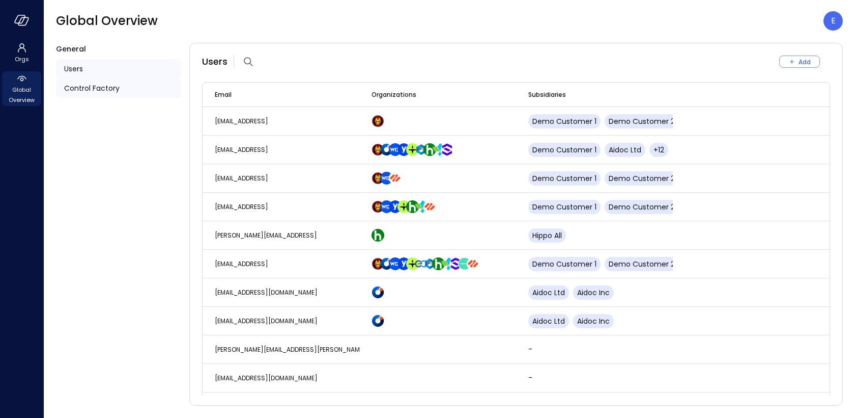
click at [84, 92] on span "Control Factory" at bounding box center [92, 87] width 56 height 11
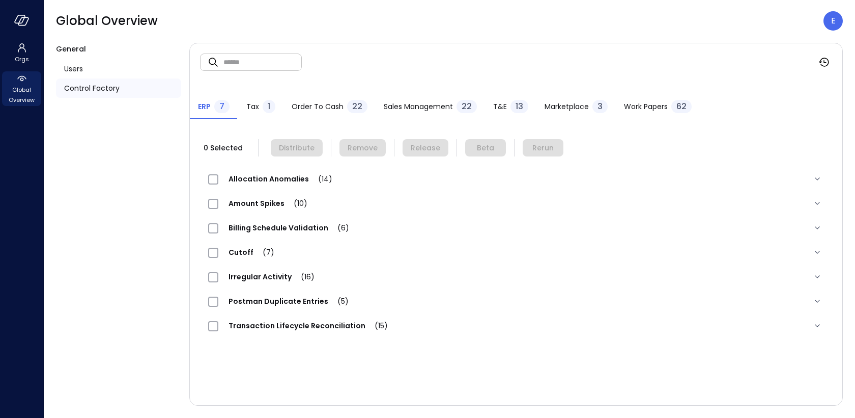
click at [652, 107] on span "Work Papers" at bounding box center [646, 106] width 44 height 11
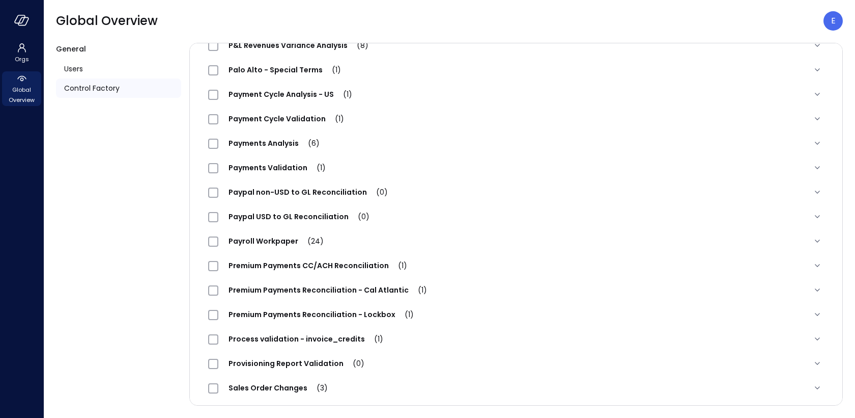
scroll to position [935, 0]
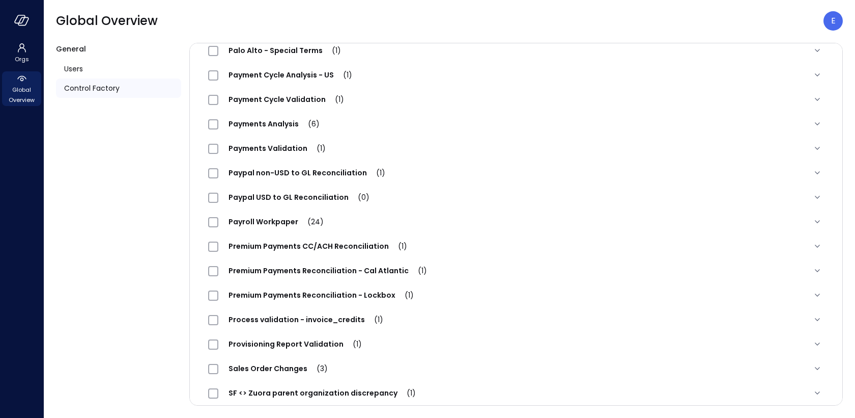
click at [346, 293] on span "Premium Payments Reconciliation - Lockbox (1)" at bounding box center [321, 295] width 206 height 10
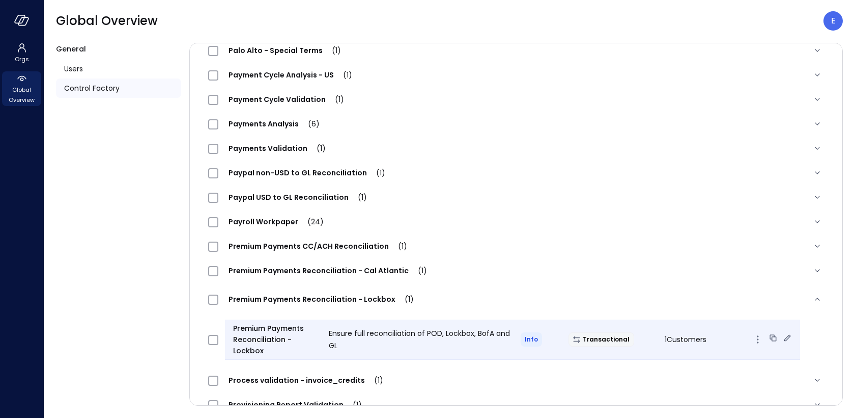
click at [785, 336] on icon at bounding box center [788, 337] width 7 height 7
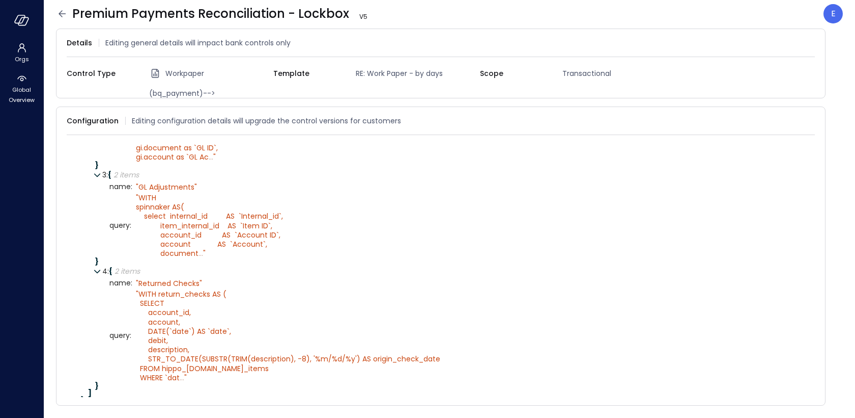
scroll to position [401, 0]
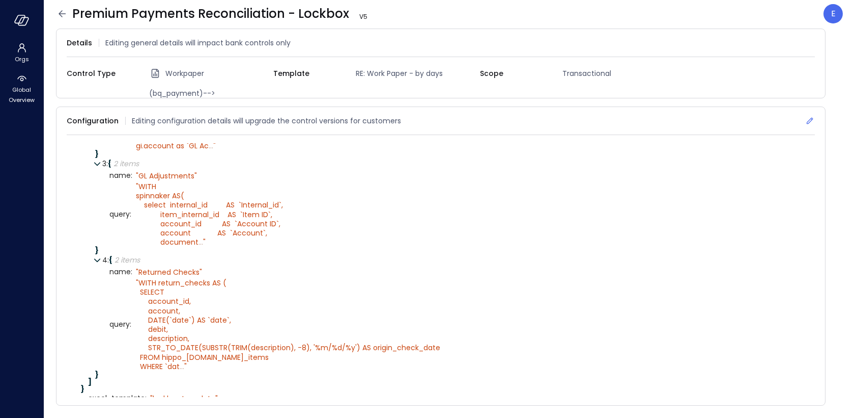
click at [812, 121] on icon at bounding box center [810, 121] width 10 height 10
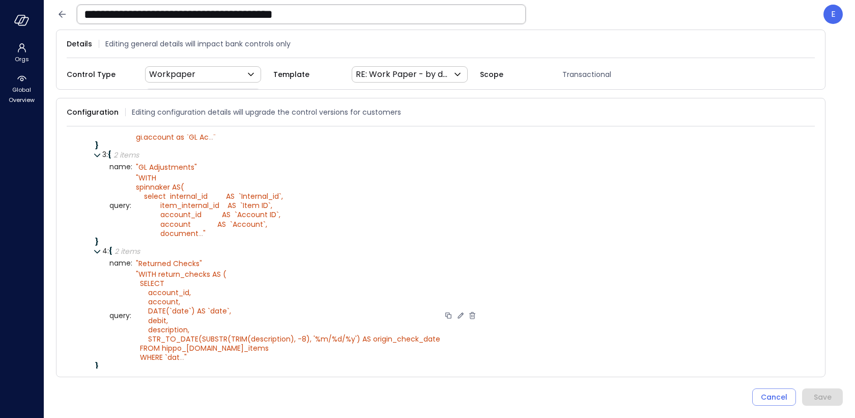
click at [458, 318] on icon at bounding box center [461, 315] width 6 height 6
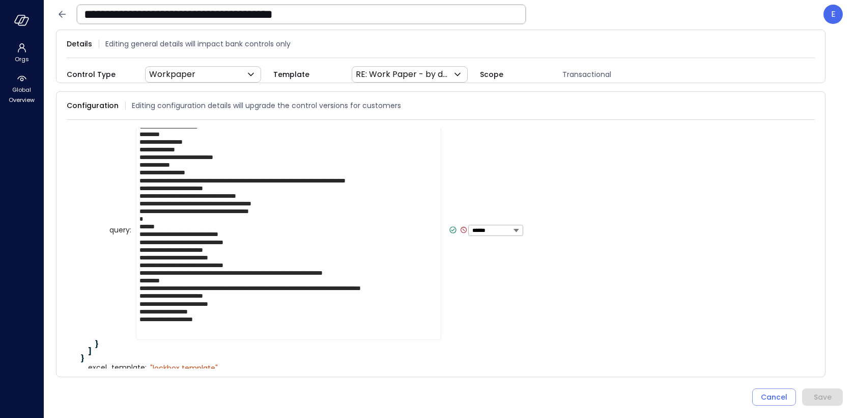
scroll to position [546, 0]
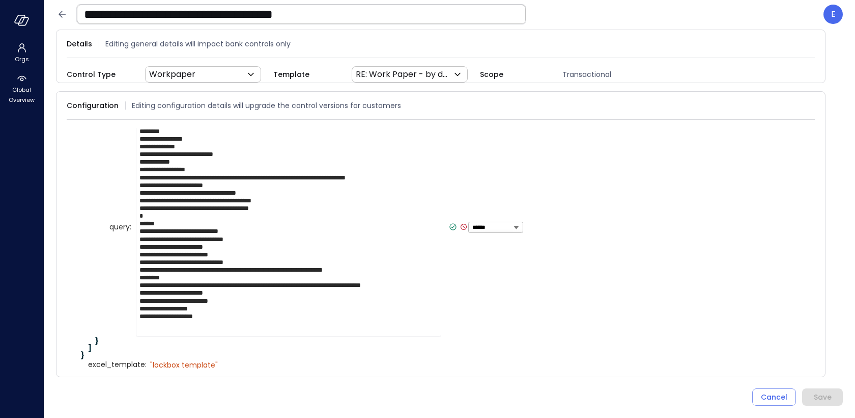
drag, startPoint x: 208, startPoint y: 314, endPoint x: 136, endPoint y: 286, distance: 77.3
click at [136, 286] on textarea "**********" at bounding box center [289, 227] width 306 height 219
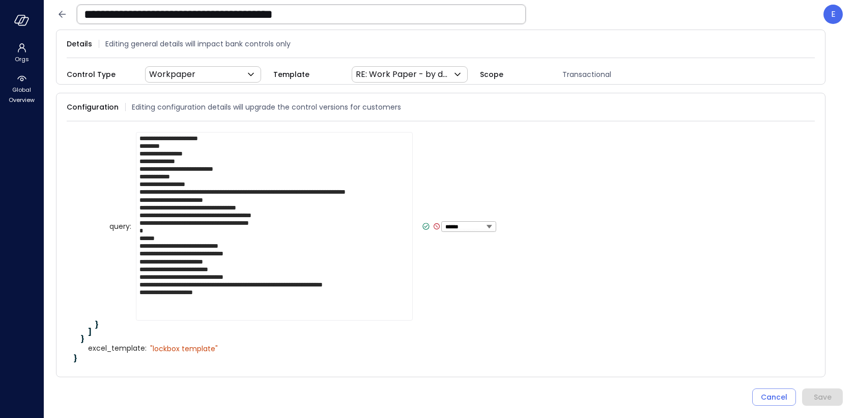
scroll to position [532, 0]
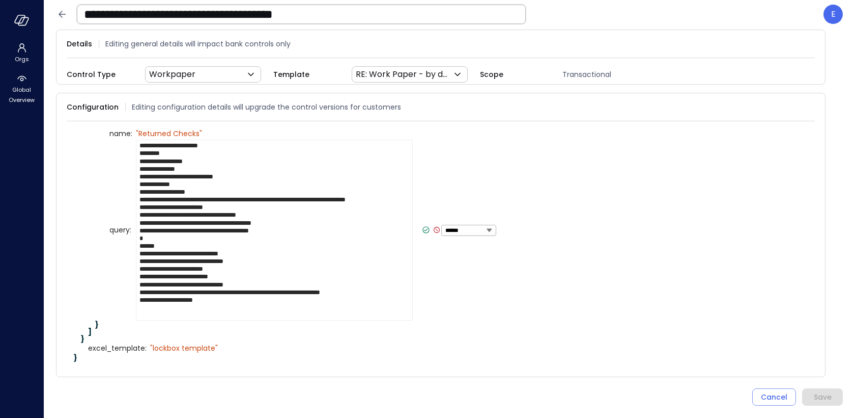
type textarea "**********"
click at [422, 230] on icon at bounding box center [426, 229] width 9 height 9
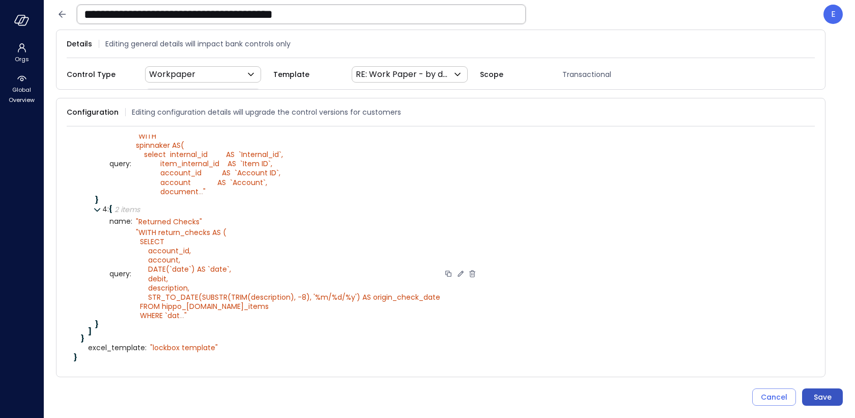
click at [831, 394] on div "Save" at bounding box center [823, 397] width 18 height 13
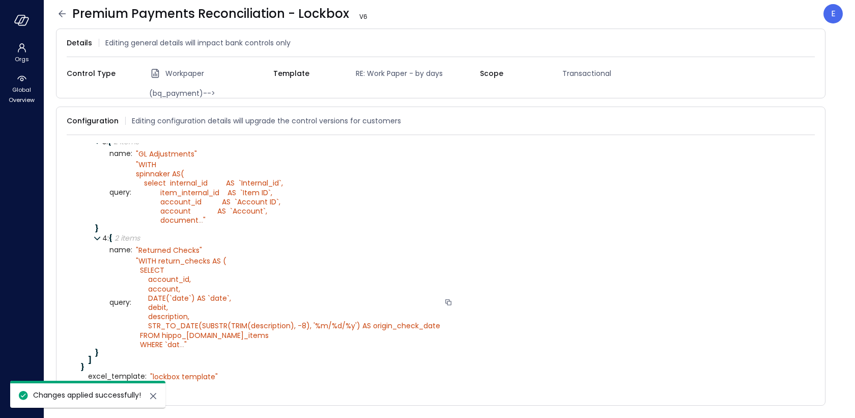
click at [63, 15] on icon at bounding box center [62, 14] width 12 height 12
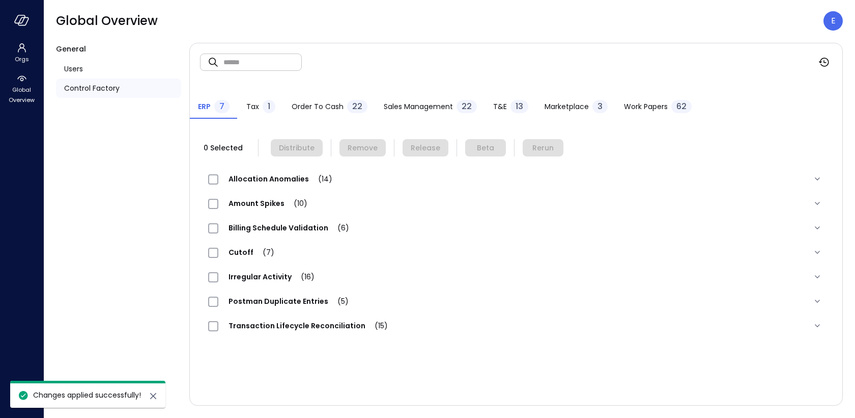
click at [635, 104] on span "Work Papers" at bounding box center [646, 106] width 44 height 11
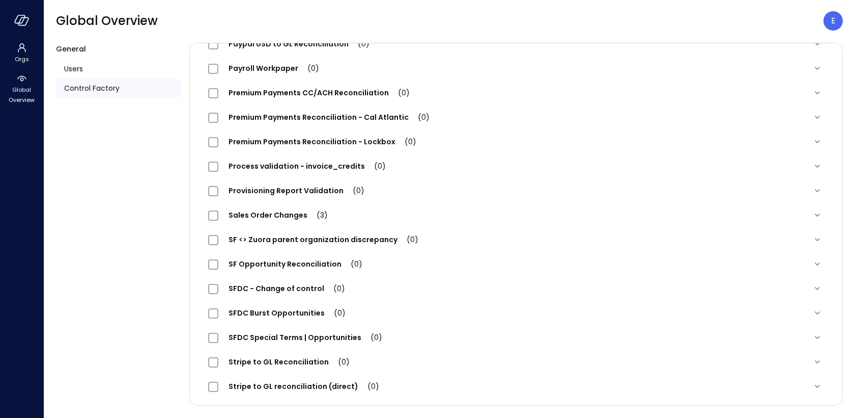
scroll to position [1077, 0]
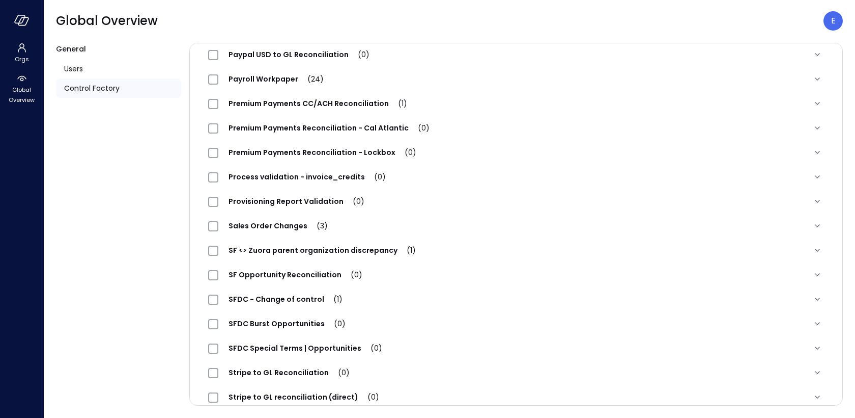
click at [279, 156] on span "Premium Payments Reconciliation - Lockbox (0)" at bounding box center [322, 152] width 208 height 10
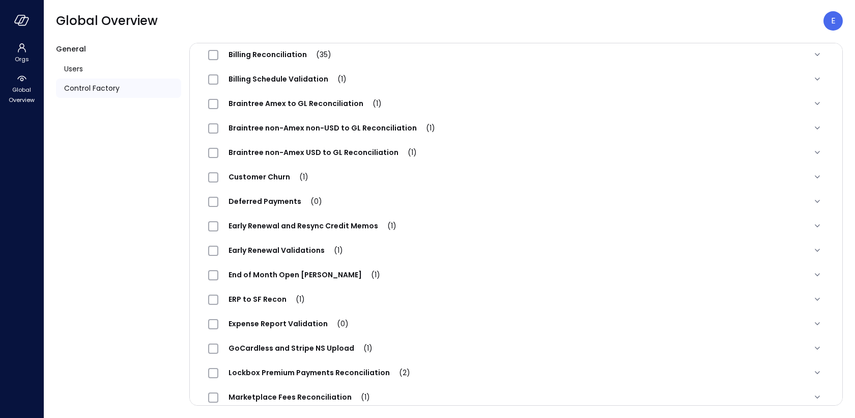
scroll to position [0, 0]
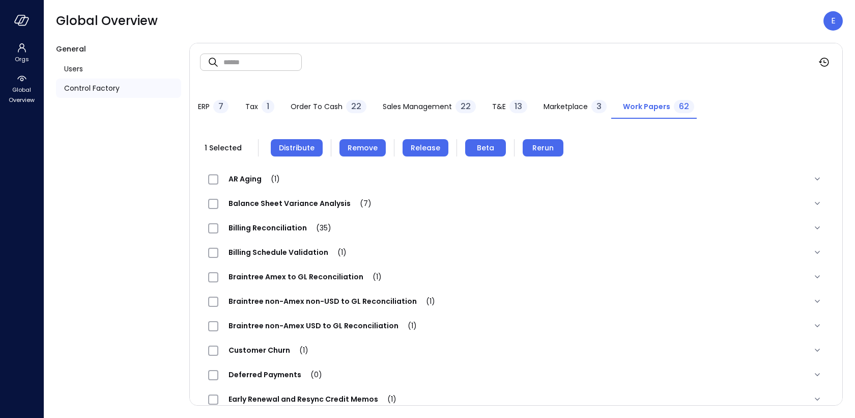
click at [362, 149] on span "Remove" at bounding box center [363, 147] width 30 height 11
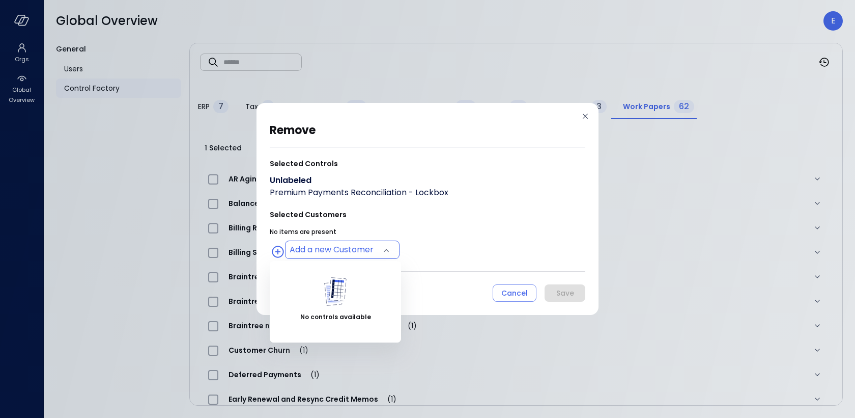
click at [306, 248] on body "Orgs Global Overview Global Overview E General Users Control Factory ​ ​ ERP 7 …" at bounding box center [427, 209] width 855 height 418
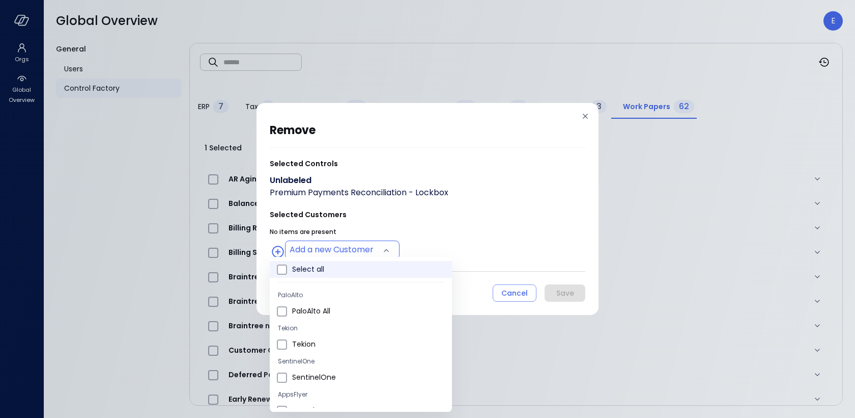
click at [306, 274] on li "Select all" at bounding box center [361, 269] width 182 height 17
type input "**********"
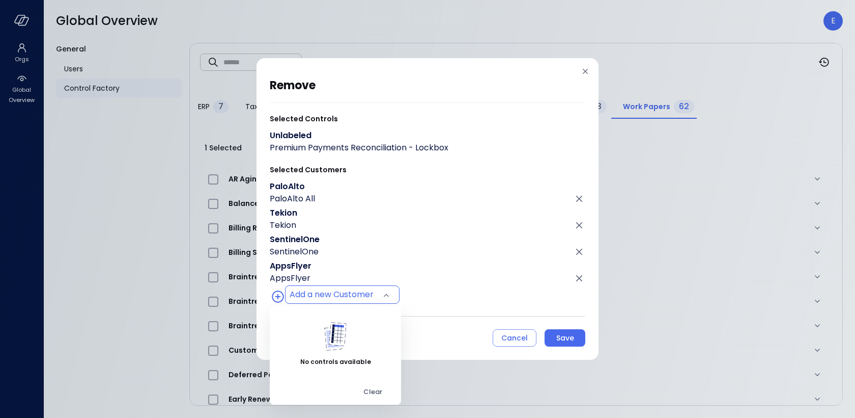
click at [562, 337] on div at bounding box center [427, 209] width 855 height 418
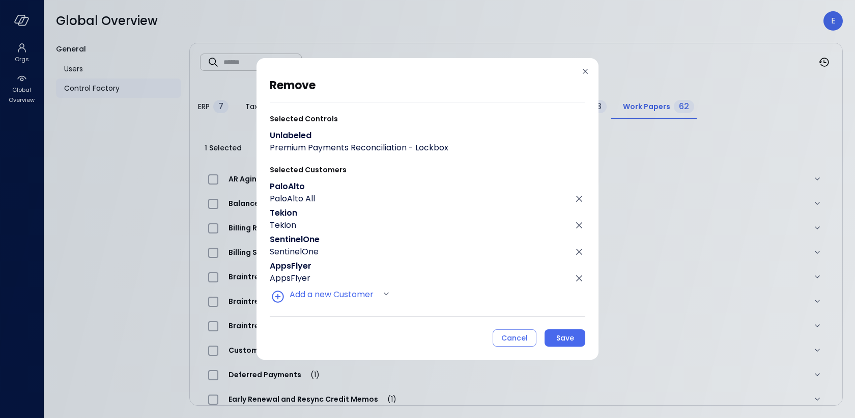
click at [562, 337] on div "Save" at bounding box center [566, 337] width 18 height 13
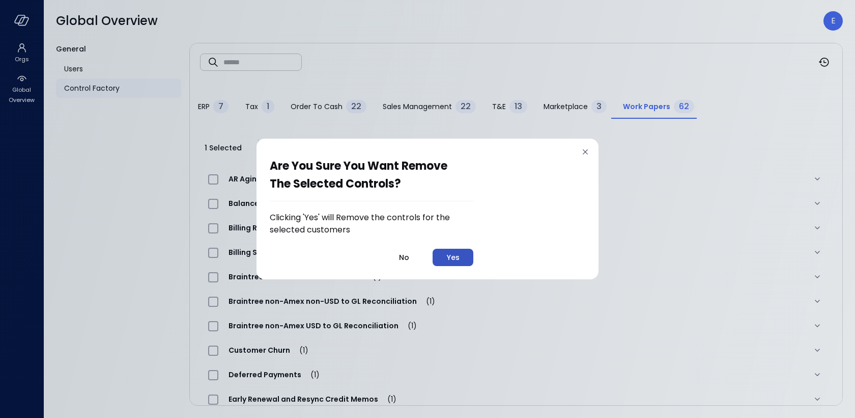
click at [458, 255] on div "Yes" at bounding box center [453, 257] width 13 height 13
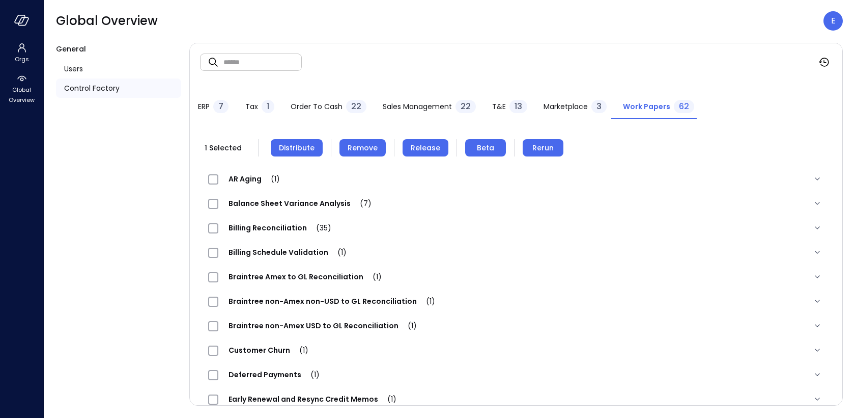
click at [303, 145] on span "Distribute" at bounding box center [297, 147] width 36 height 11
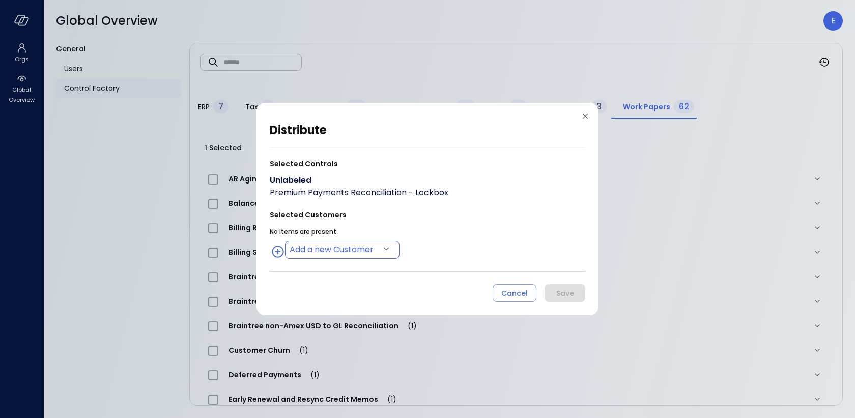
click at [331, 243] on body "Orgs Global Overview Global Overview E General Users Control Factory ​ ​ ERP 7 …" at bounding box center [427, 209] width 855 height 418
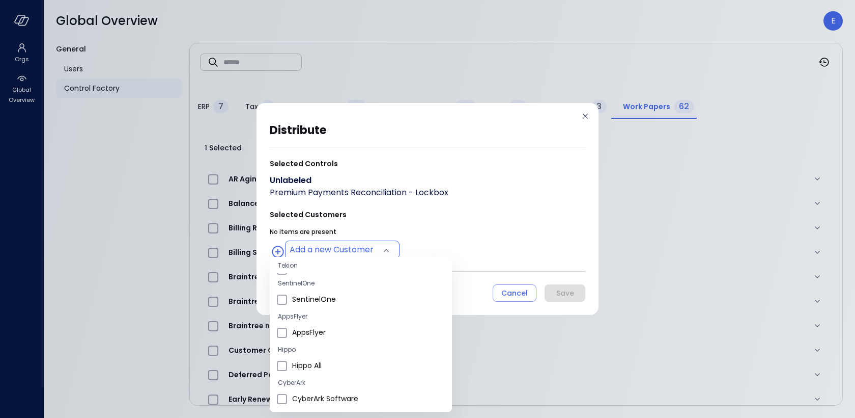
scroll to position [97, 0]
click at [333, 351] on li "Hippo All" at bounding box center [361, 346] width 182 height 17
type input "**********"
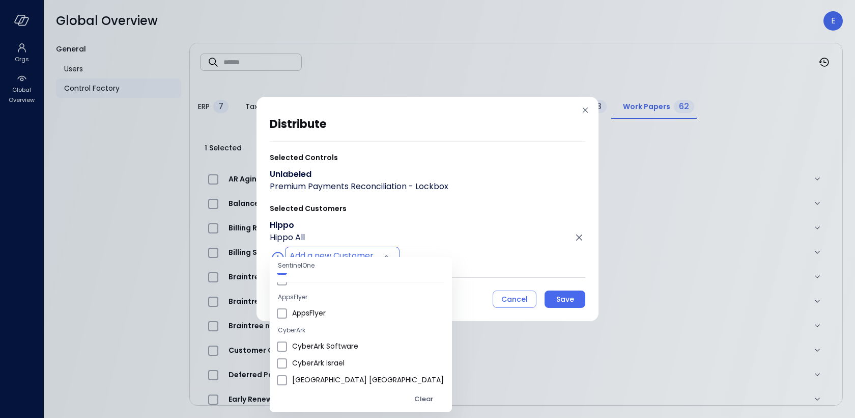
click at [557, 296] on div at bounding box center [427, 209] width 855 height 418
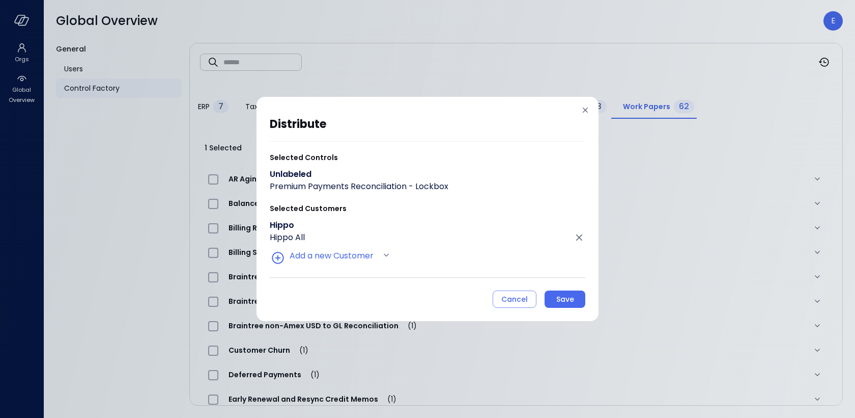
click at [557, 296] on div "Save" at bounding box center [566, 299] width 18 height 13
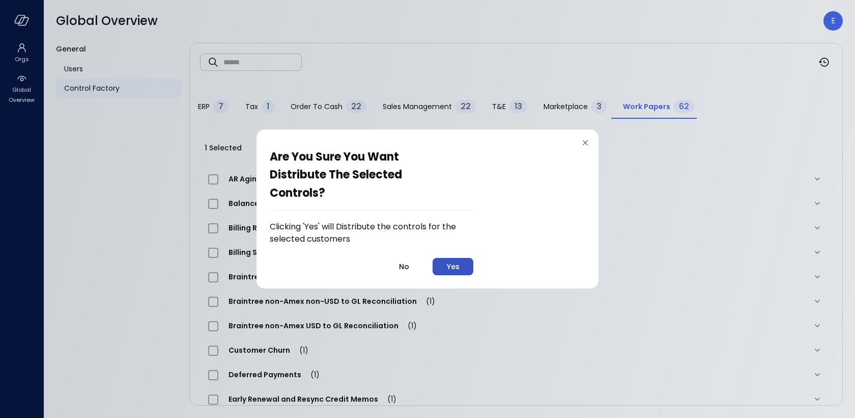
click at [469, 266] on button "Yes" at bounding box center [453, 266] width 41 height 17
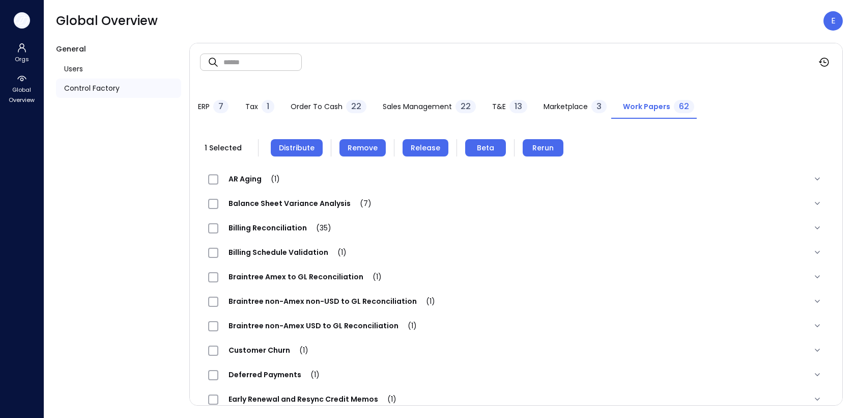
click at [25, 14] on button "button" at bounding box center [22, 20] width 16 height 16
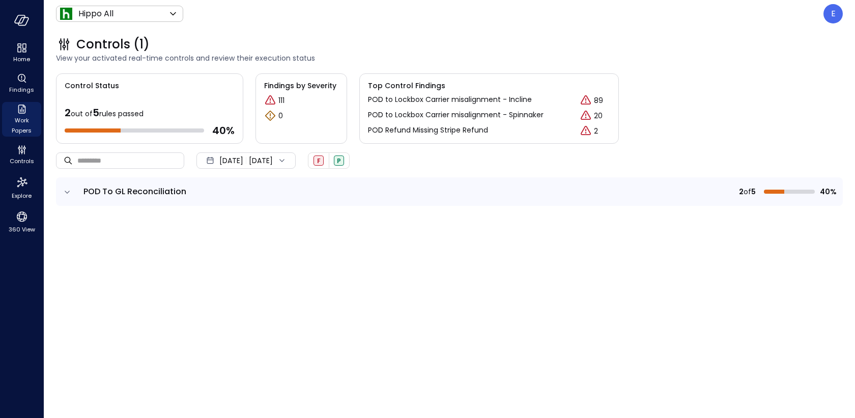
click at [16, 113] on icon "Work Papers" at bounding box center [22, 109] width 12 height 12
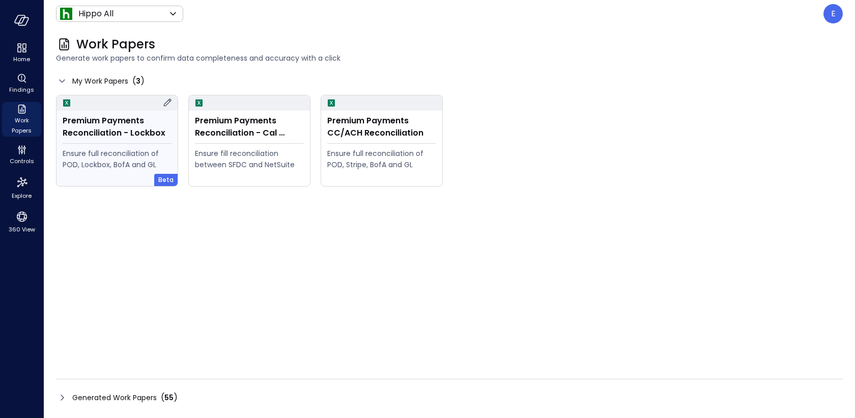
click at [109, 151] on div "Ensure full reconciliation of POD, Lockbox, BofA and GL" at bounding box center [117, 159] width 109 height 22
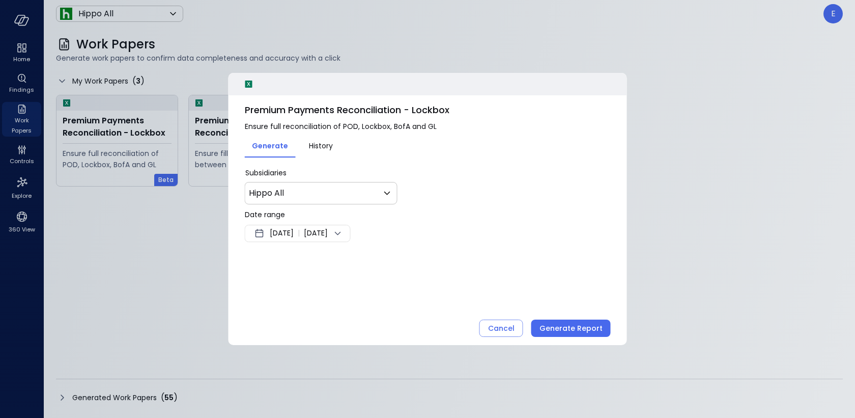
click at [284, 235] on span "Sep 17, 2025" at bounding box center [282, 233] width 24 height 12
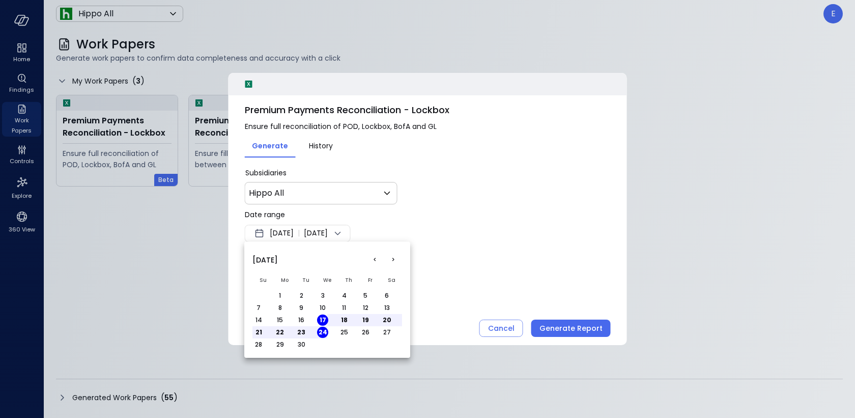
click at [373, 260] on button "<" at bounding box center [375, 260] width 18 height 18
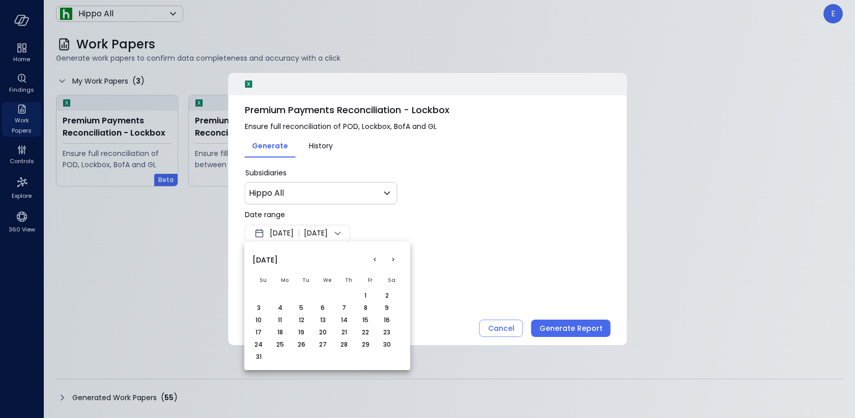
click at [366, 292] on button "1" at bounding box center [365, 295] width 11 height 11
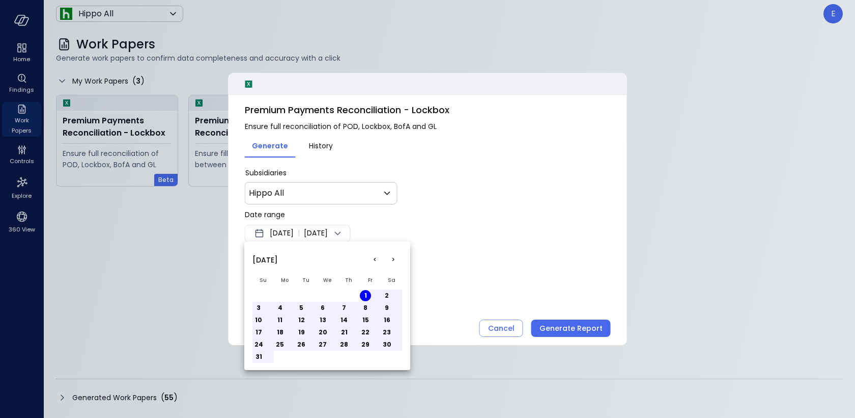
click at [256, 356] on button "31" at bounding box center [258, 356] width 11 height 11
click at [569, 321] on div at bounding box center [427, 209] width 855 height 418
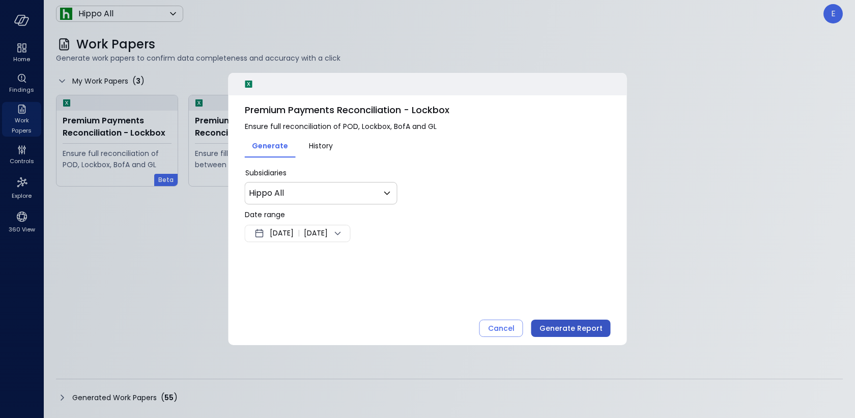
click at [568, 327] on div "Generate Report" at bounding box center [571, 328] width 63 height 13
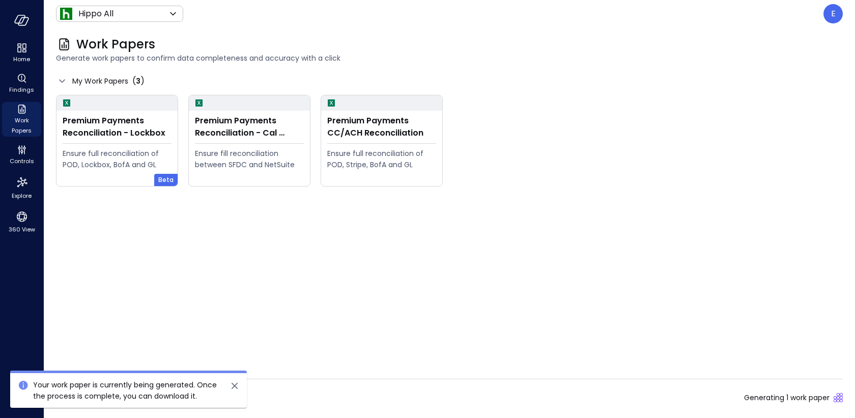
click at [367, 393] on div "Generated Work Papers ( 55 ) Generating 1 work paper" at bounding box center [449, 397] width 787 height 16
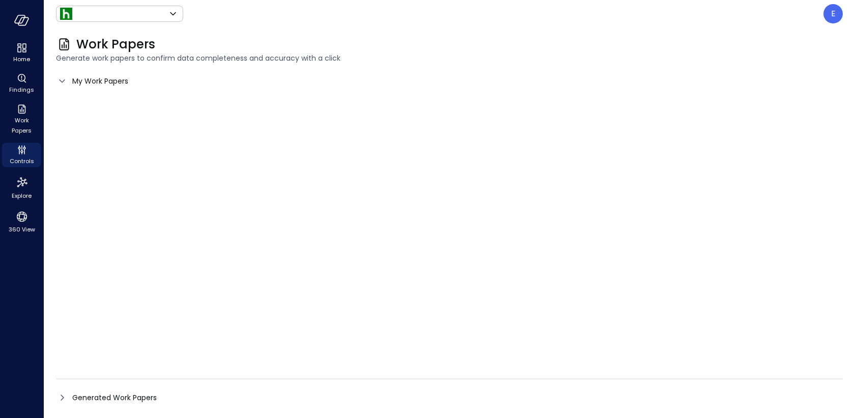
type input "*******"
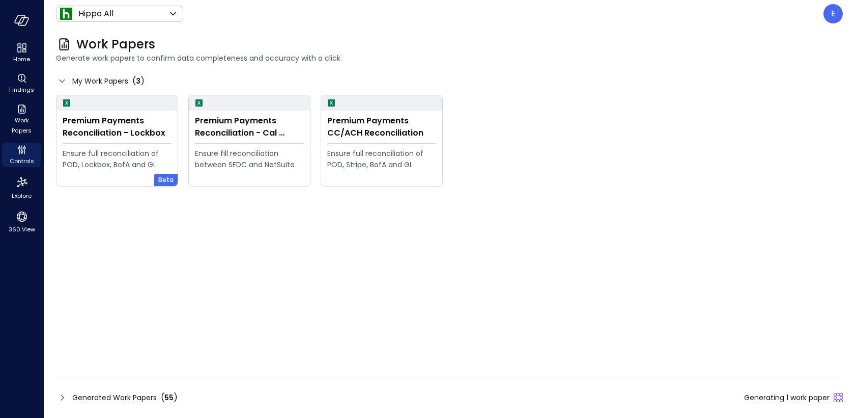
click at [85, 395] on span "Generated Work Papers" at bounding box center [114, 397] width 85 height 11
click at [96, 389] on div "Generated Work Papers ( 55 ) Generating 1 work paper" at bounding box center [449, 397] width 787 height 16
click at [103, 395] on span "Generated Work Papers" at bounding box center [114, 397] width 85 height 11
